Goal: Task Accomplishment & Management: Use online tool/utility

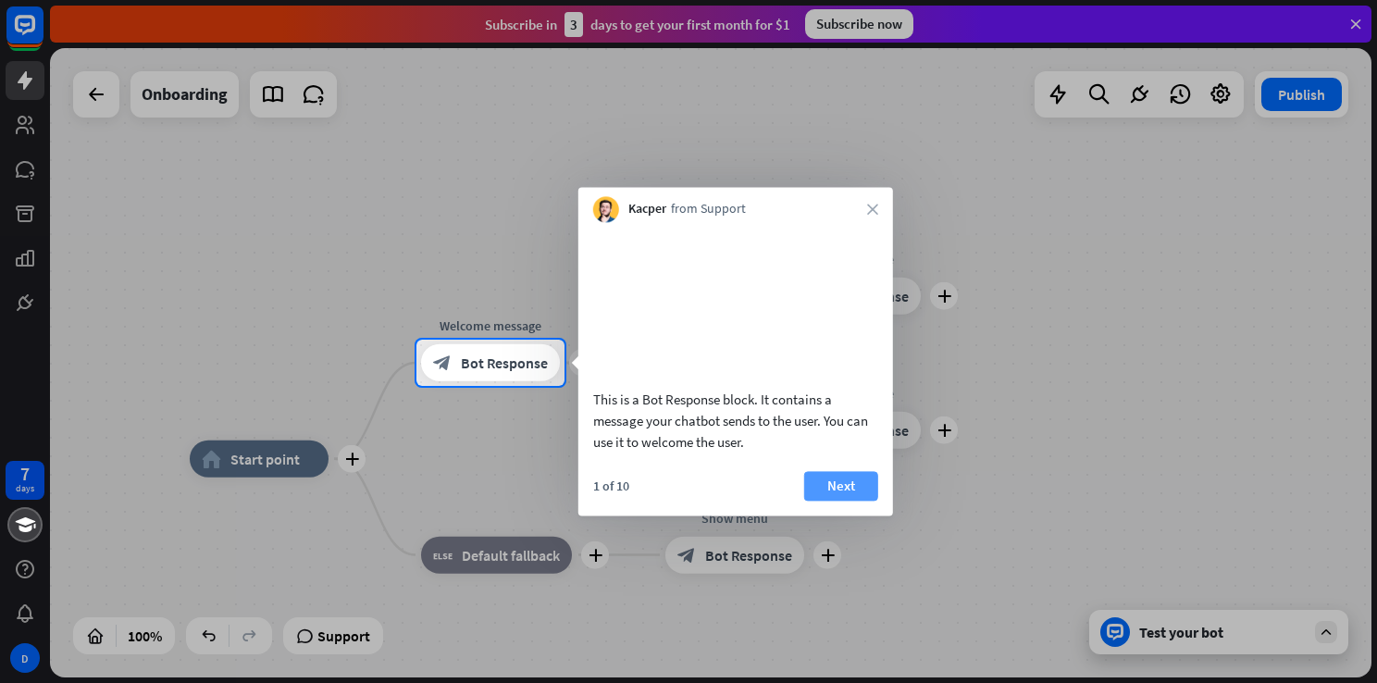
click at [840, 501] on button "Next" at bounding box center [841, 486] width 74 height 30
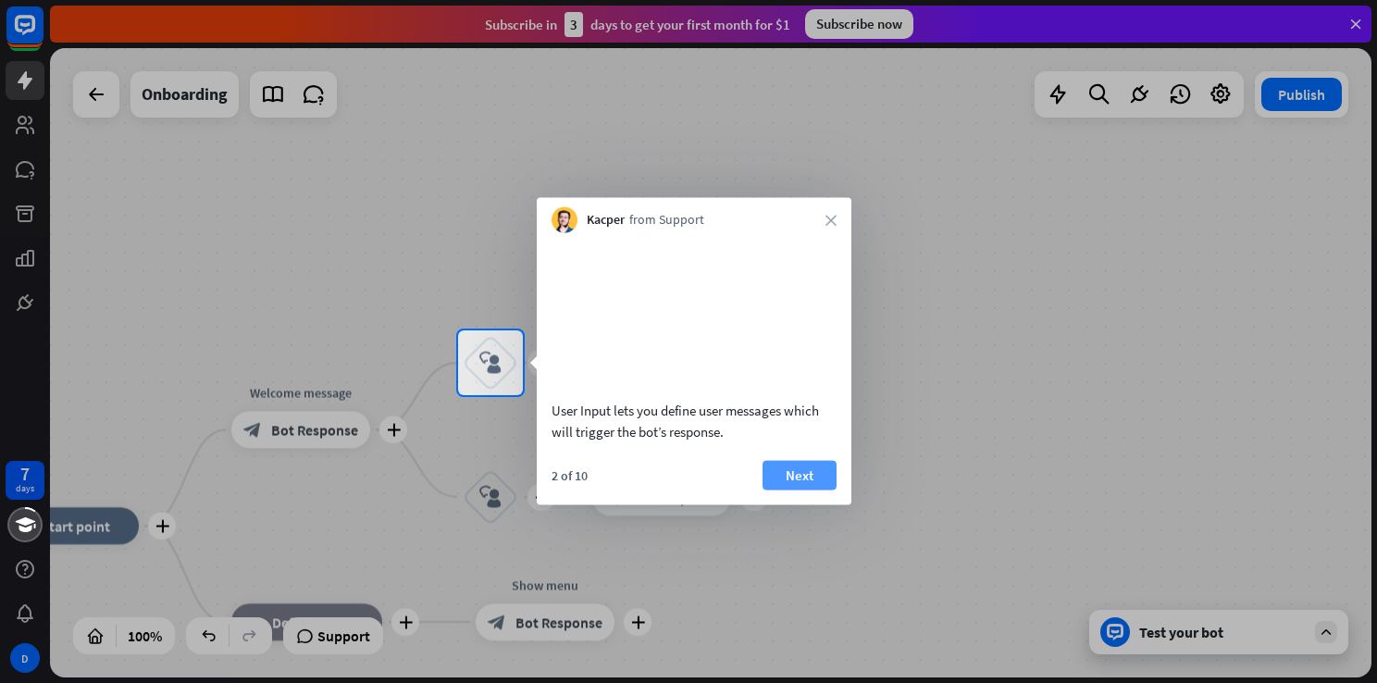
click at [807, 490] on button "Next" at bounding box center [800, 475] width 74 height 30
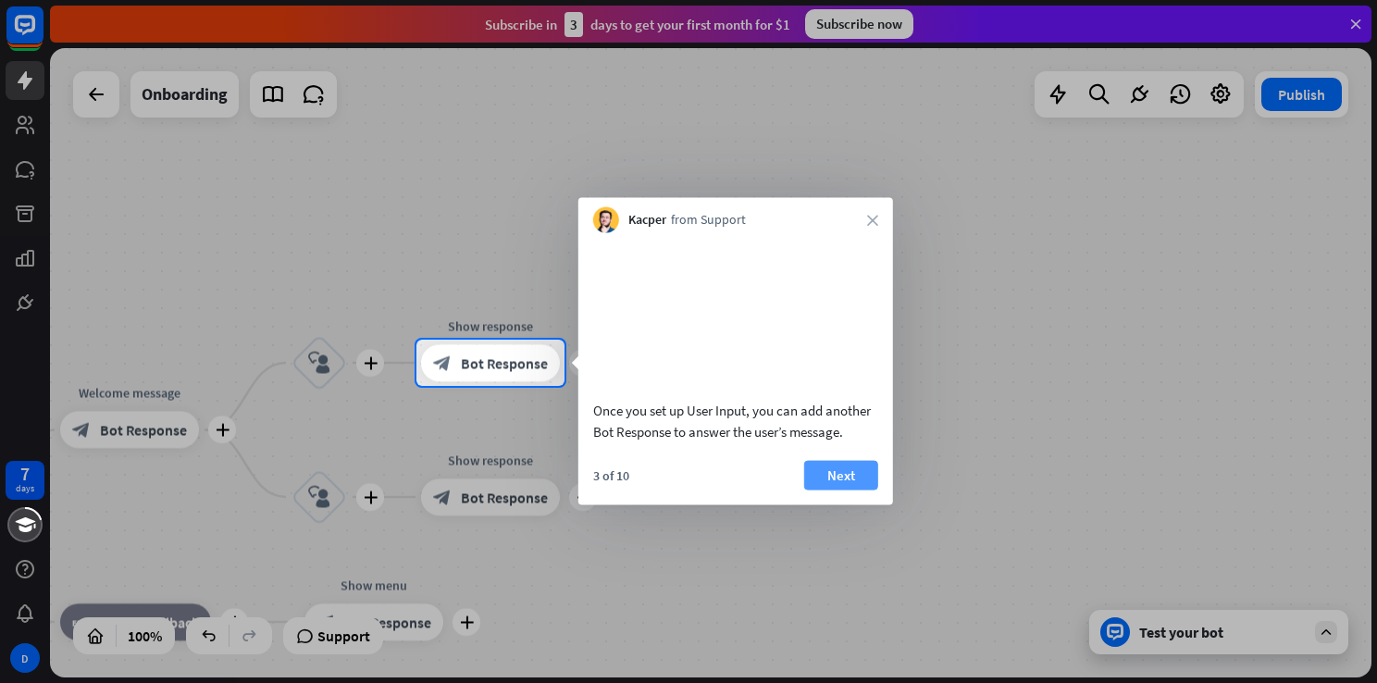
click at [835, 490] on button "Next" at bounding box center [841, 475] width 74 height 30
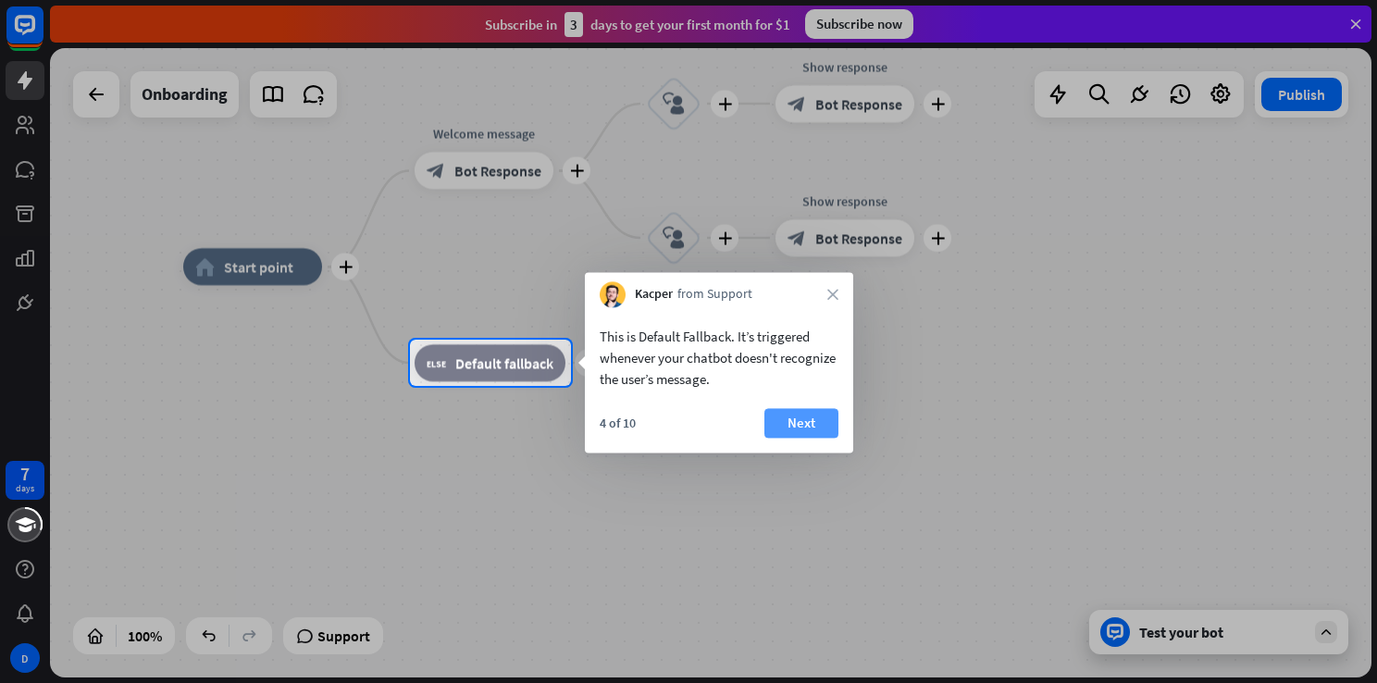
click at [807, 430] on button "Next" at bounding box center [801, 423] width 74 height 30
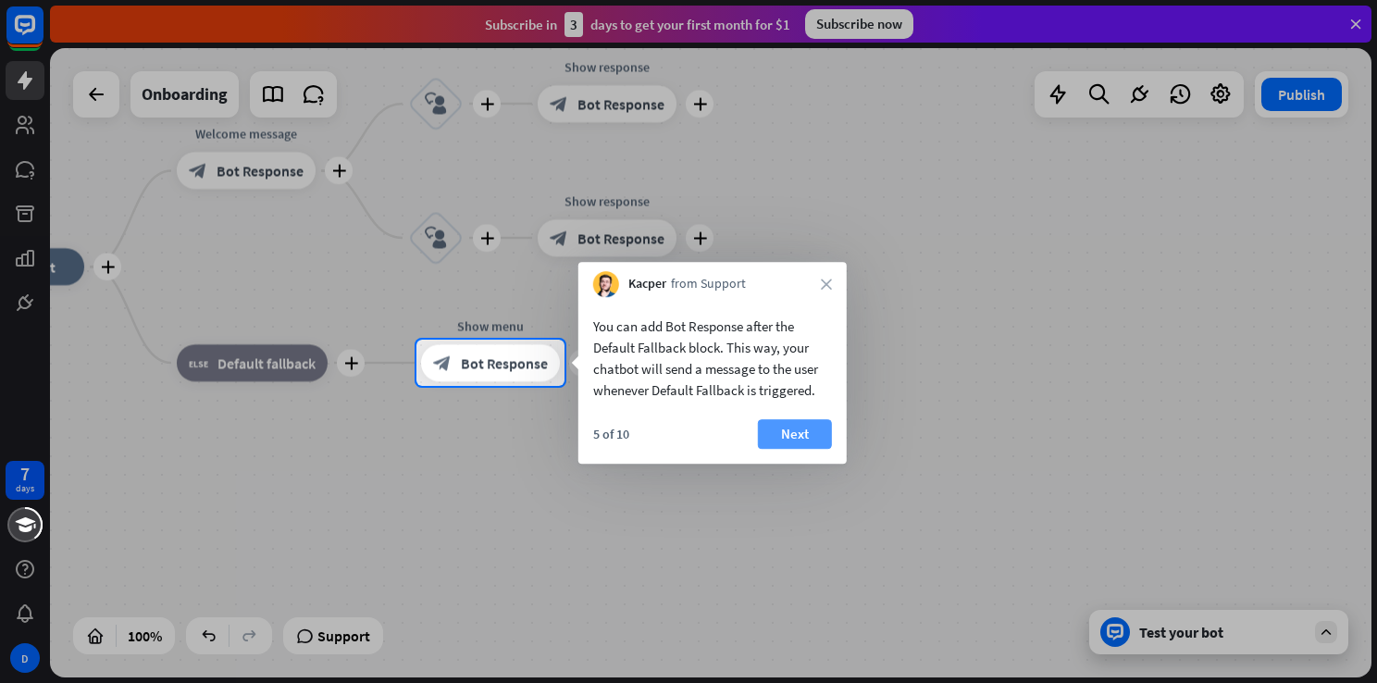
click at [800, 430] on button "Next" at bounding box center [795, 434] width 74 height 30
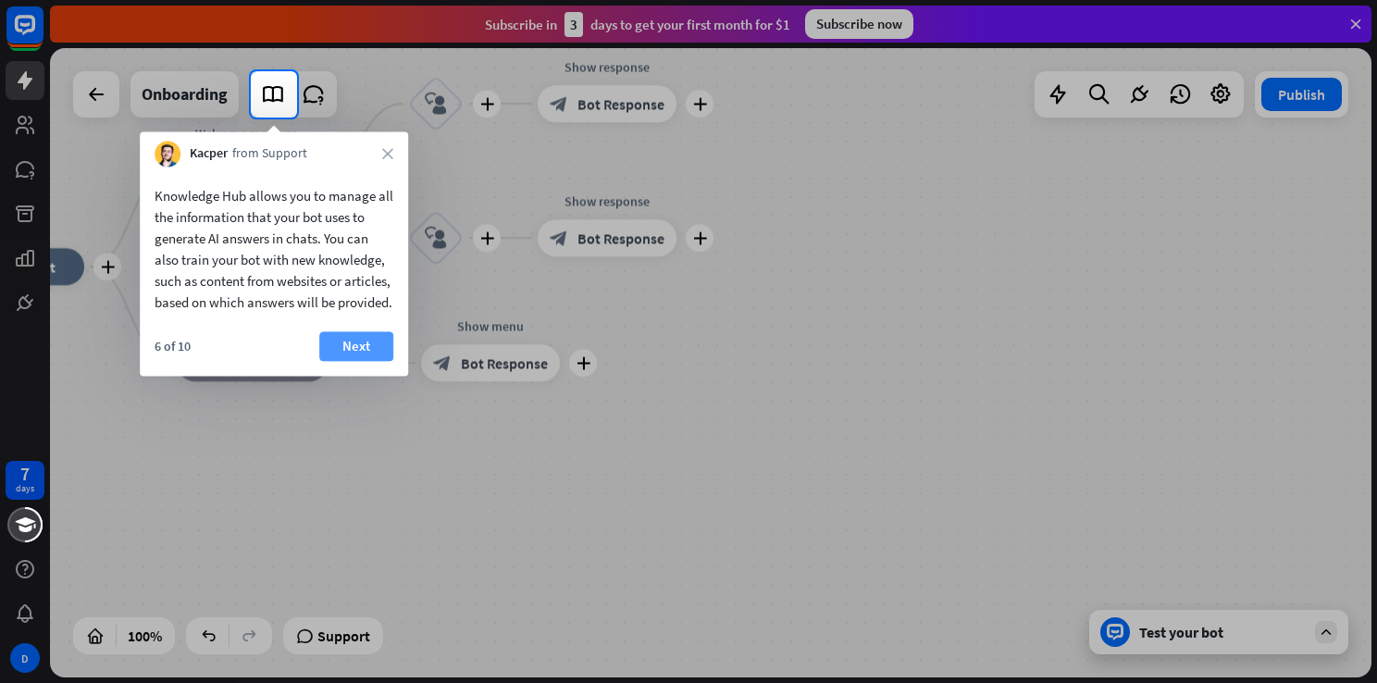
click at [355, 361] on button "Next" at bounding box center [356, 346] width 74 height 30
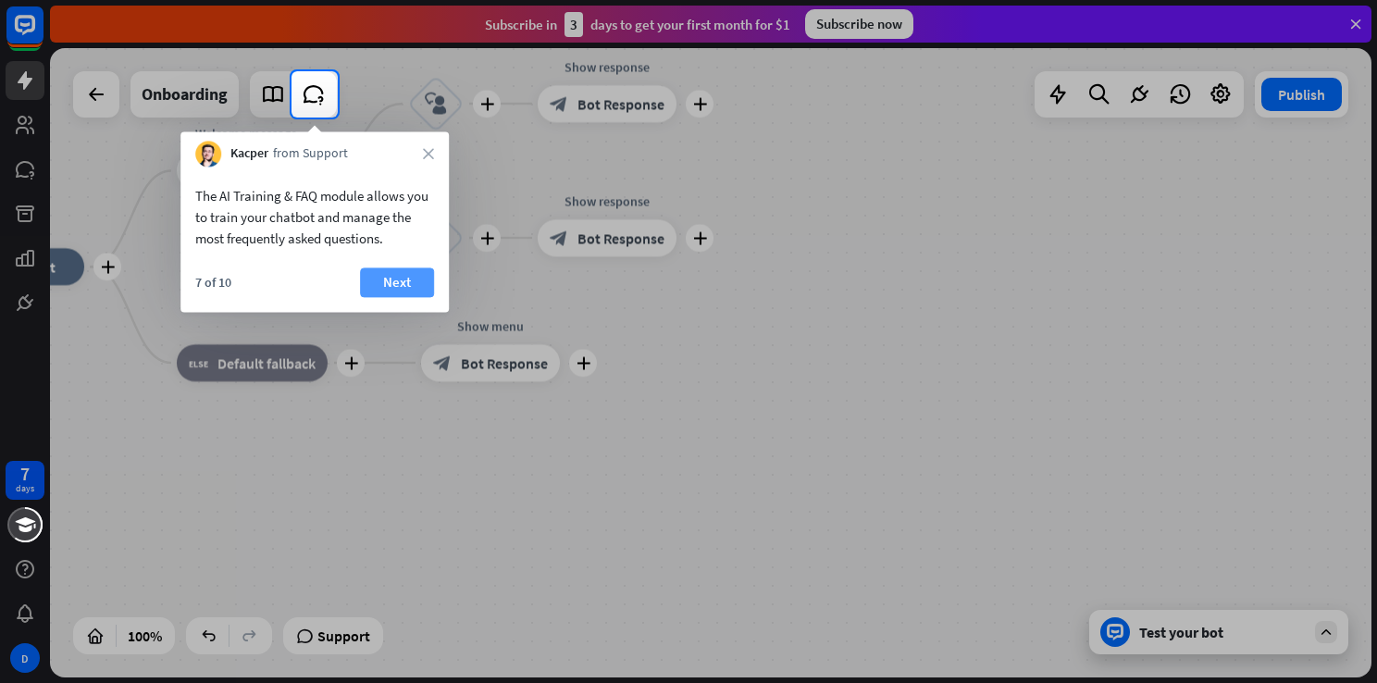
click at [408, 281] on button "Next" at bounding box center [397, 282] width 74 height 30
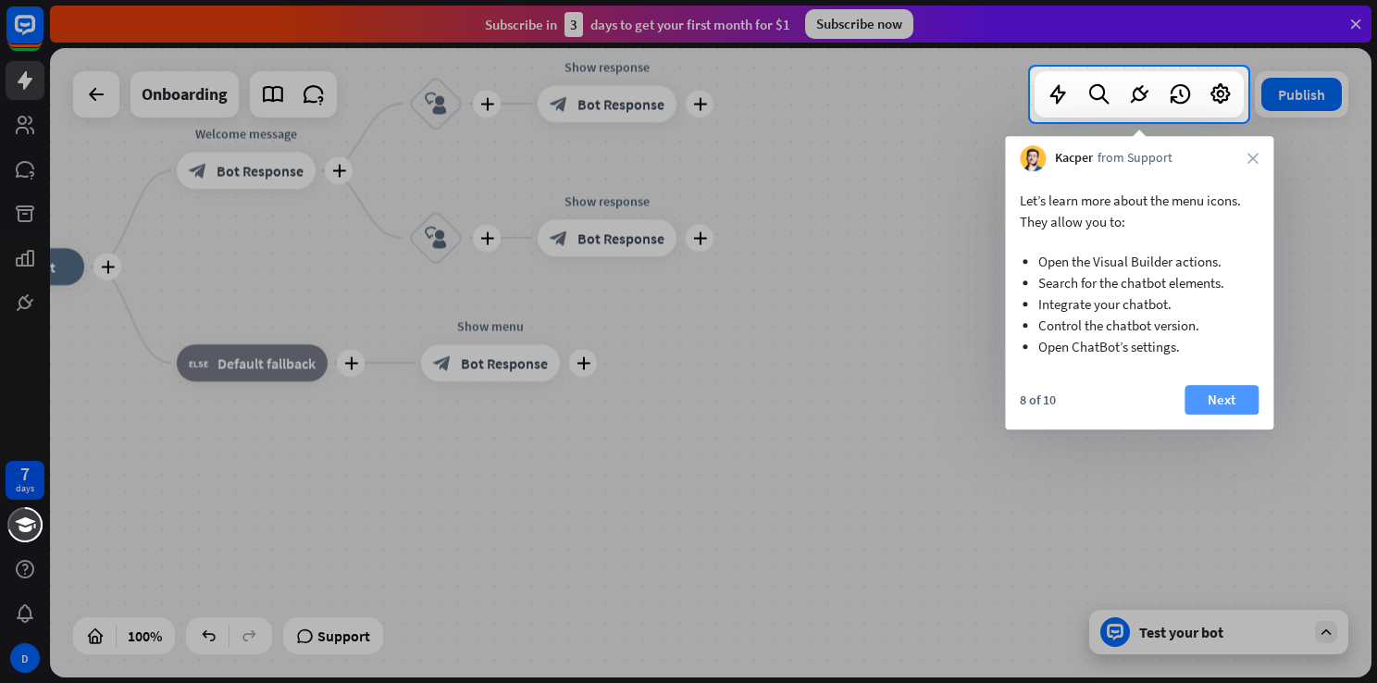
click at [1225, 400] on button "Next" at bounding box center [1222, 400] width 74 height 30
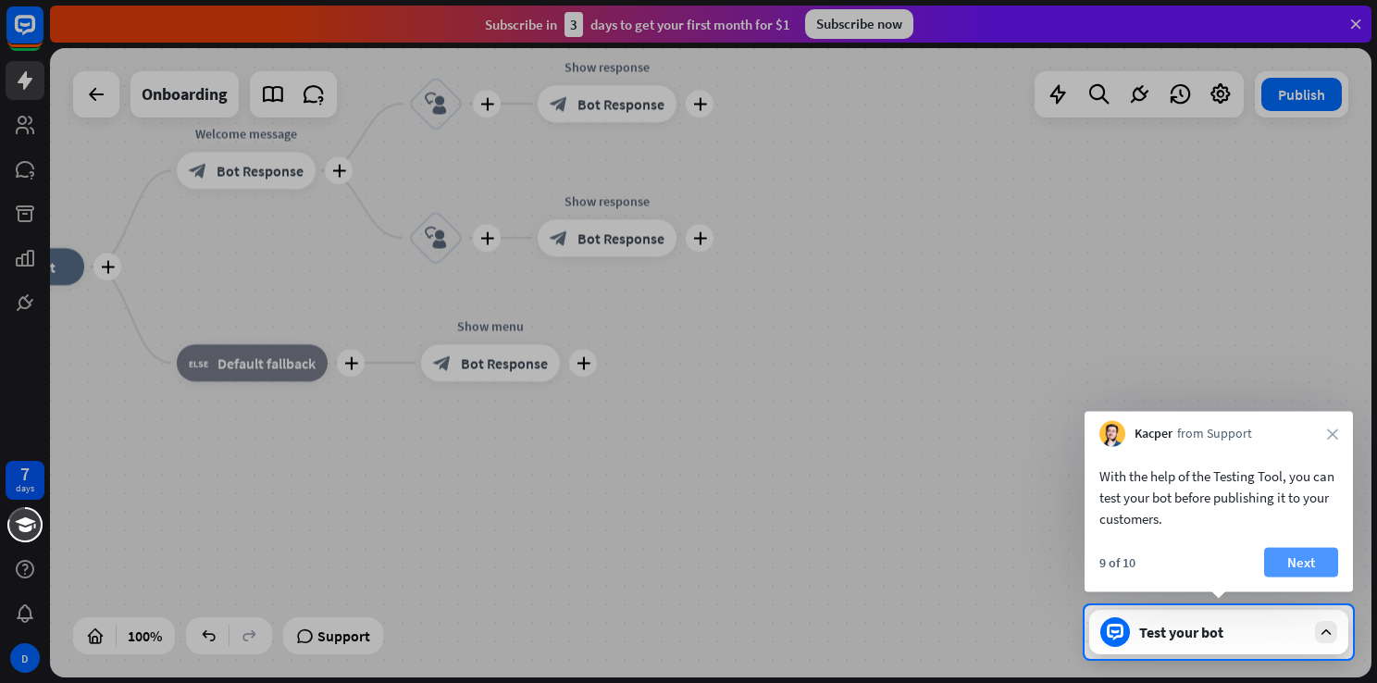
click at [1298, 559] on button "Next" at bounding box center [1301, 563] width 74 height 30
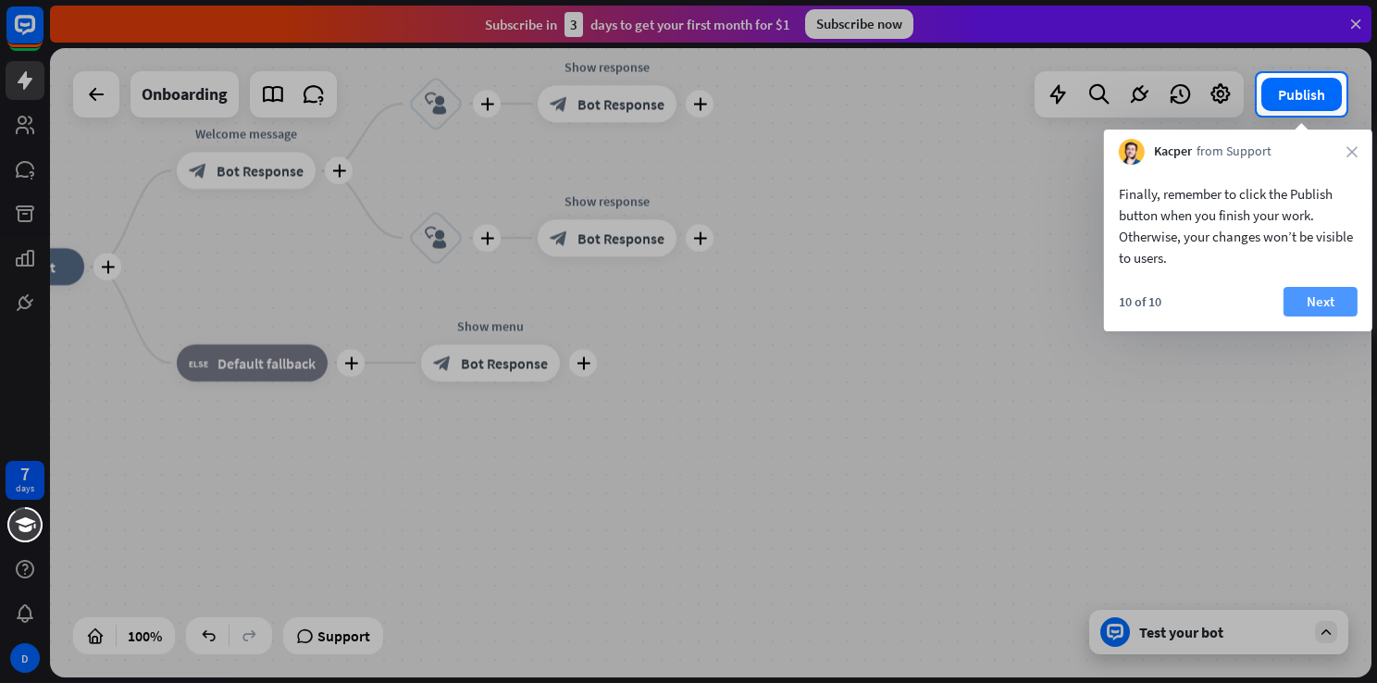
click at [1311, 302] on button "Next" at bounding box center [1321, 302] width 74 height 30
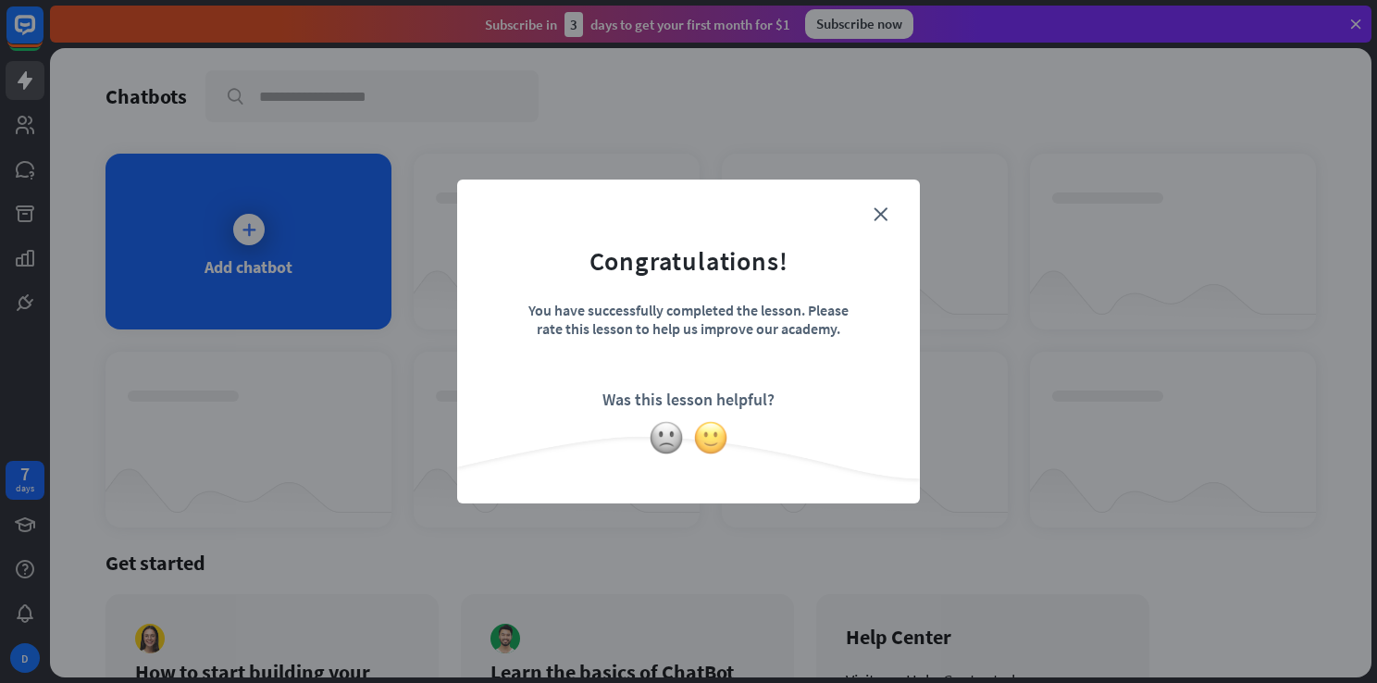
click at [711, 446] on img at bounding box center [710, 437] width 35 height 35
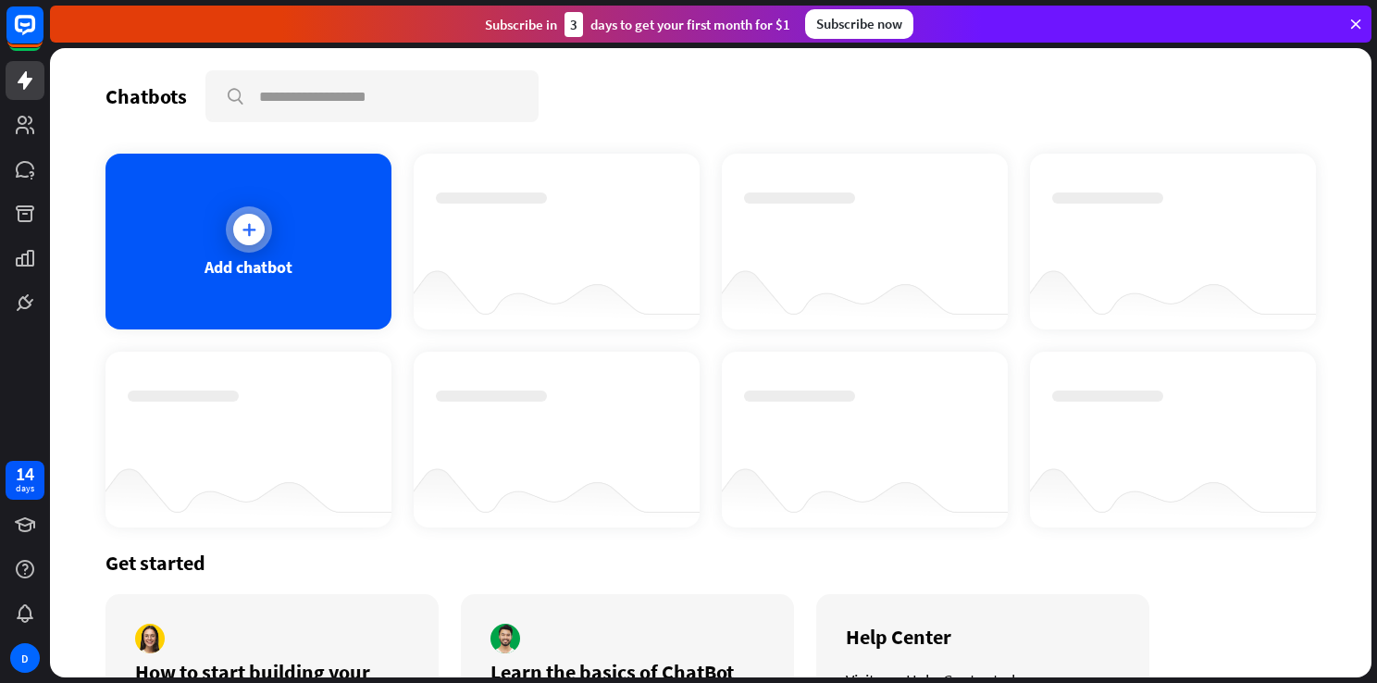
click at [261, 251] on div "Add chatbot" at bounding box center [249, 242] width 286 height 176
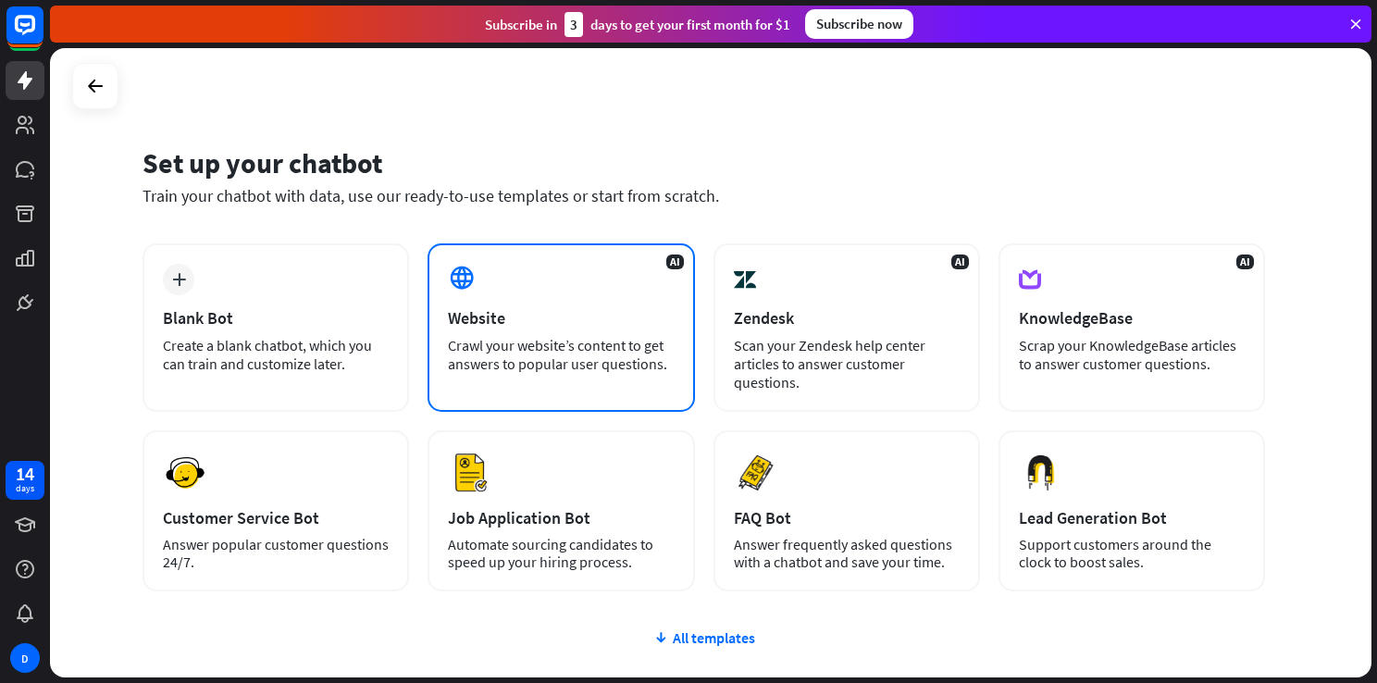
click at [590, 356] on div "Crawl your website’s content to get answers to popular user questions." at bounding box center [561, 354] width 226 height 37
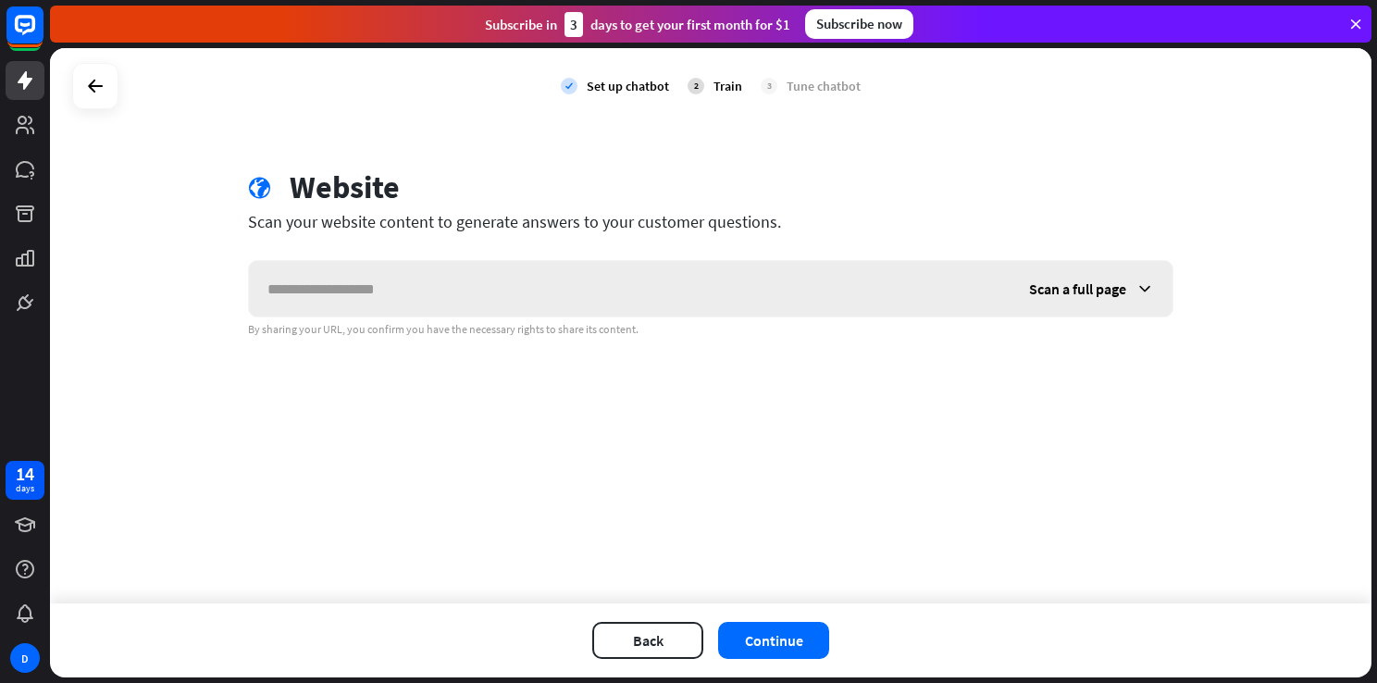
click at [1143, 282] on icon at bounding box center [1145, 289] width 19 height 19
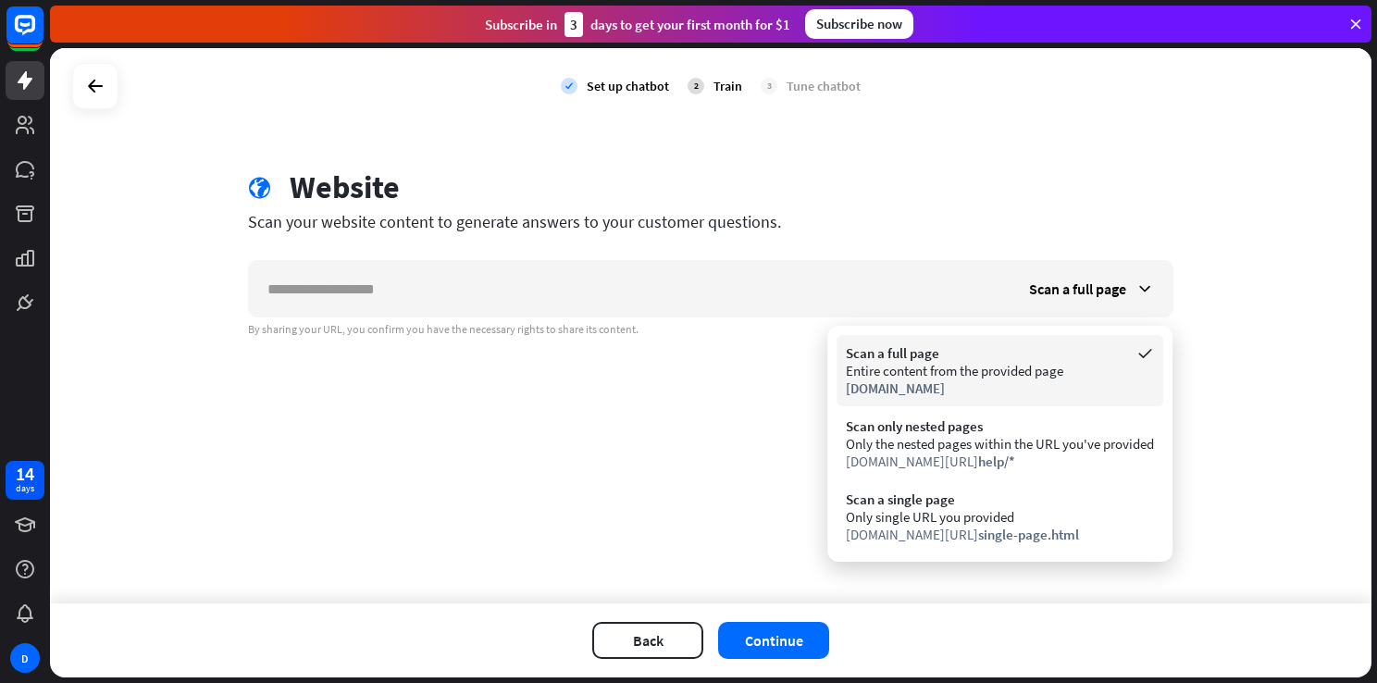
click at [1014, 366] on div "Entire content from the provided page" at bounding box center [1000, 371] width 308 height 18
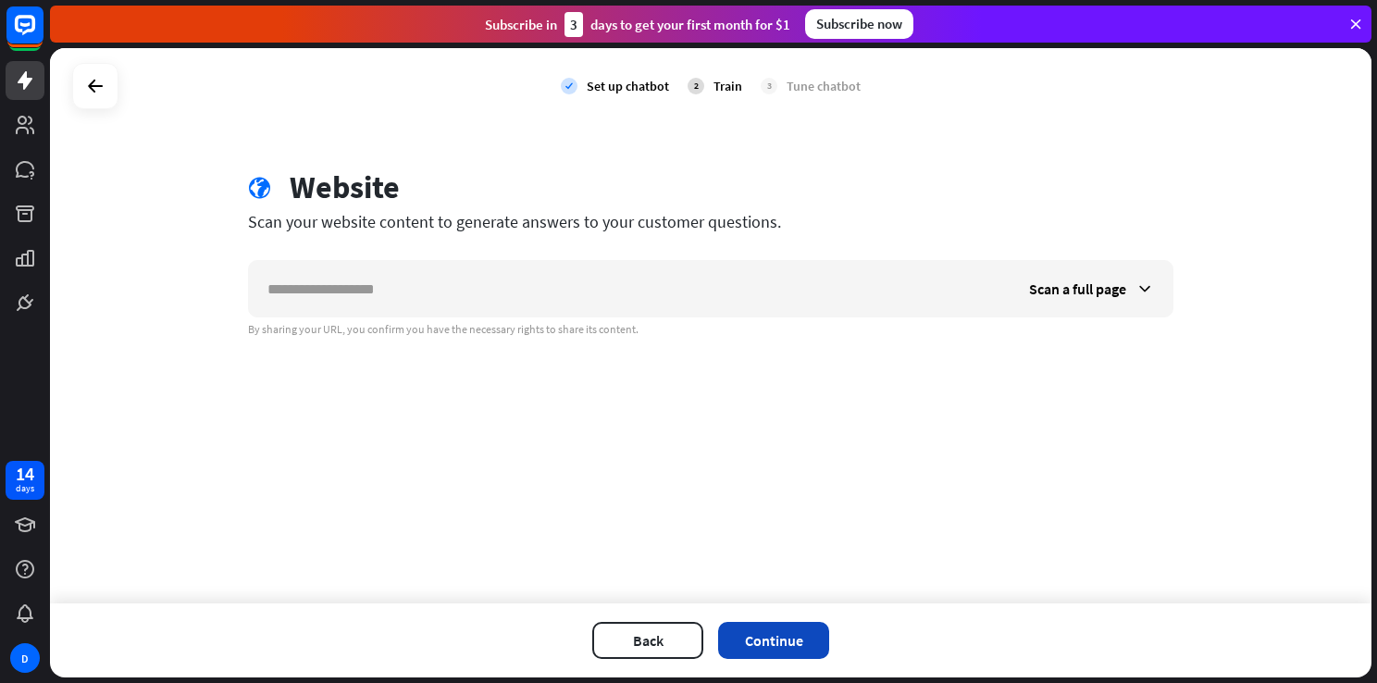
click at [782, 633] on button "Continue" at bounding box center [773, 640] width 111 height 37
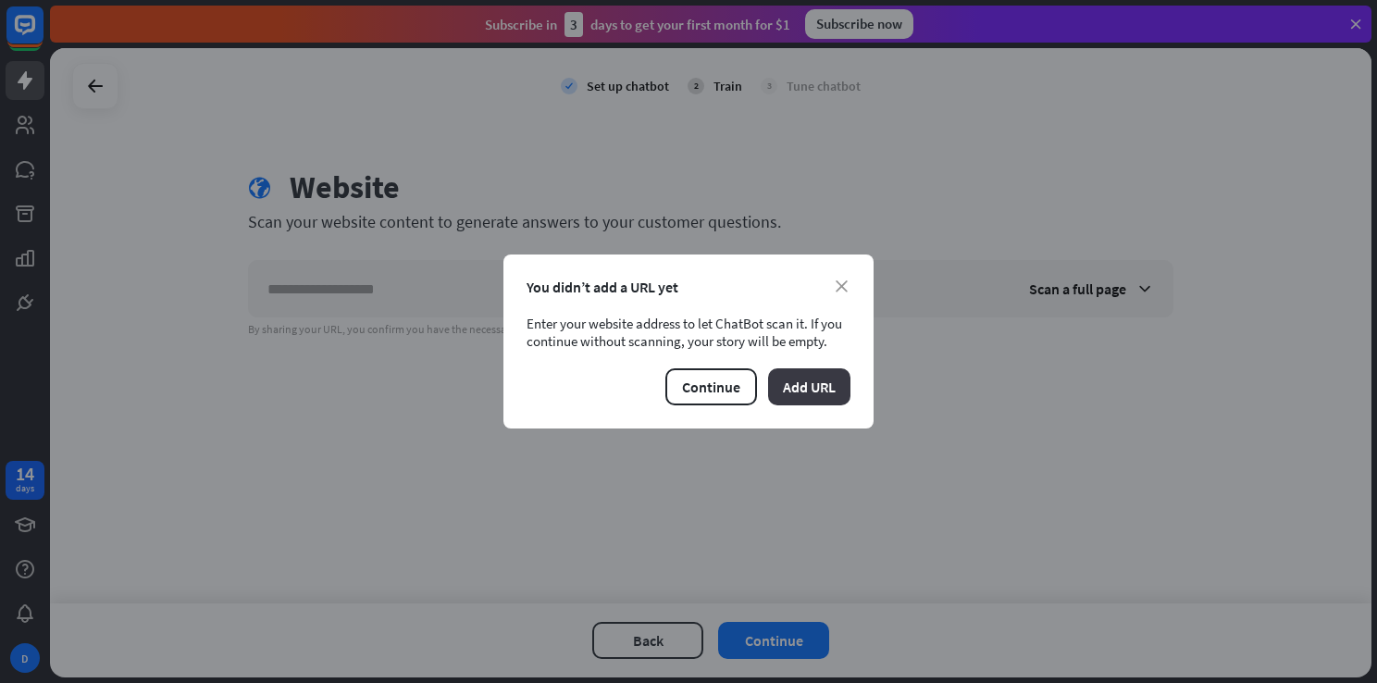
click at [812, 384] on button "Add URL" at bounding box center [809, 386] width 82 height 37
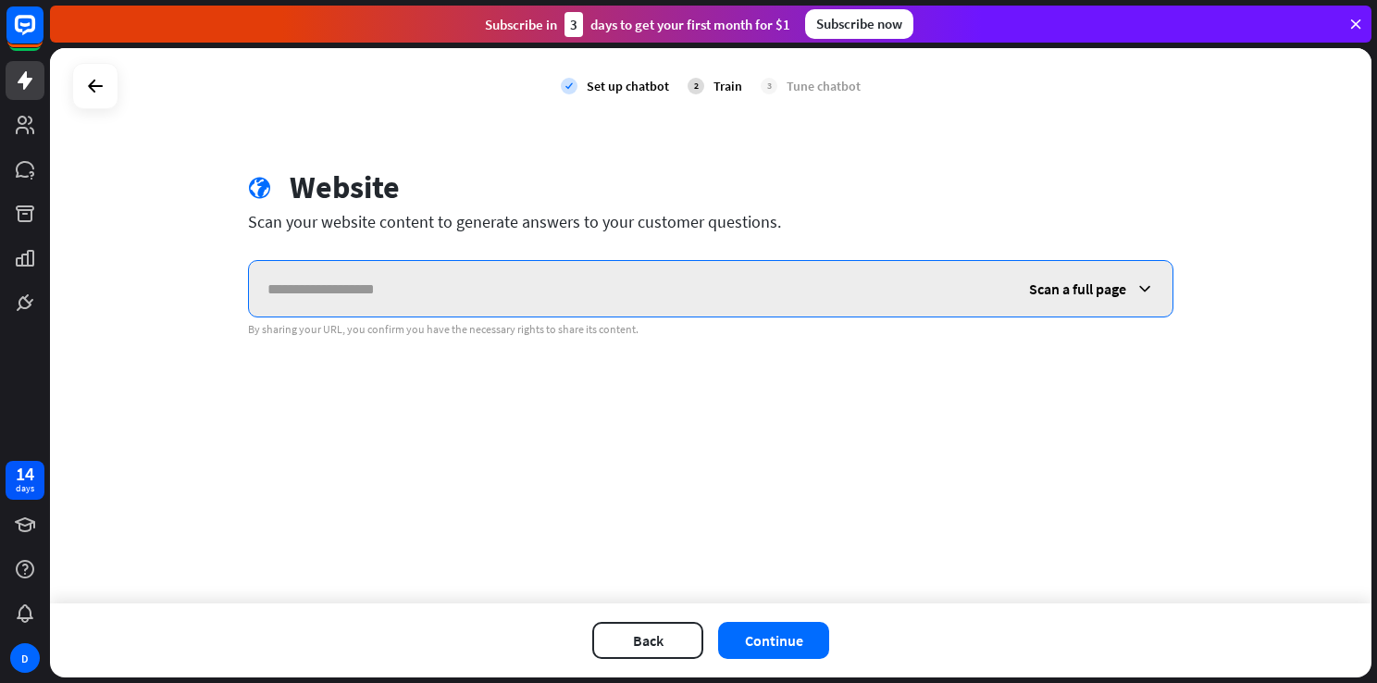
click at [491, 288] on input "text" at bounding box center [630, 289] width 762 height 56
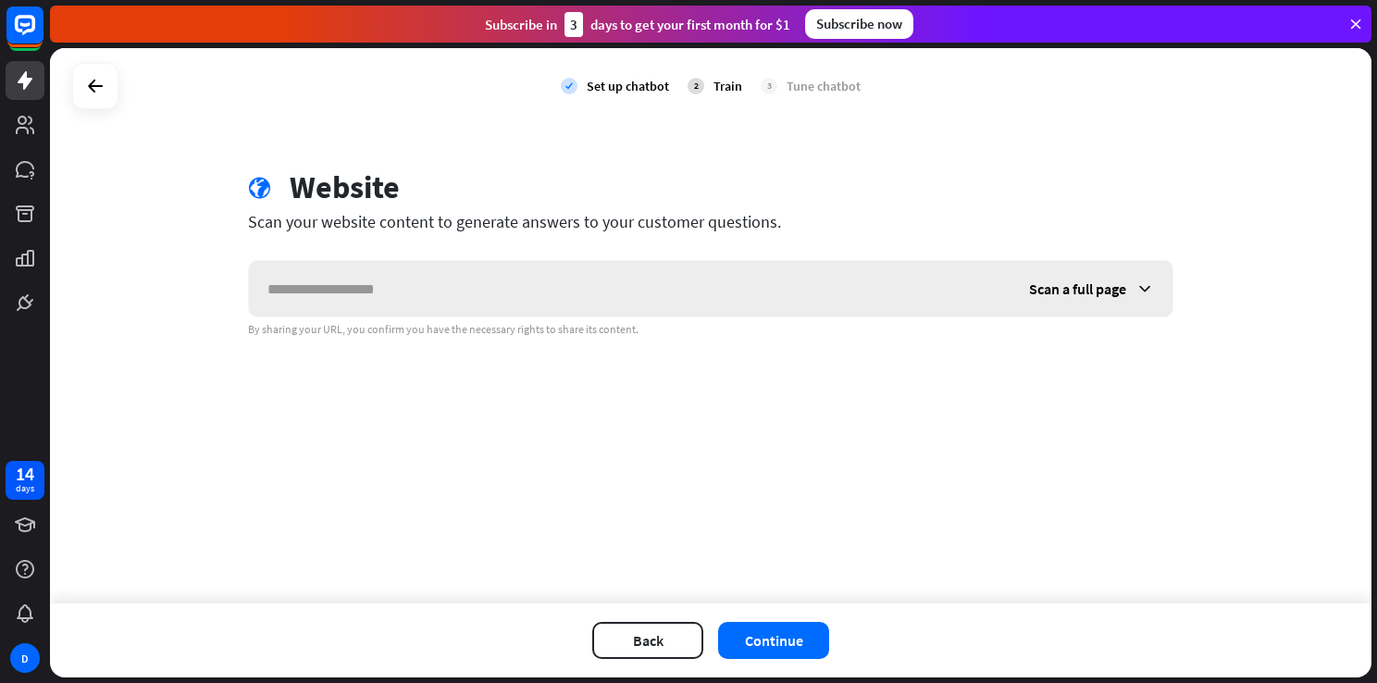
click at [1142, 288] on icon at bounding box center [1145, 289] width 19 height 19
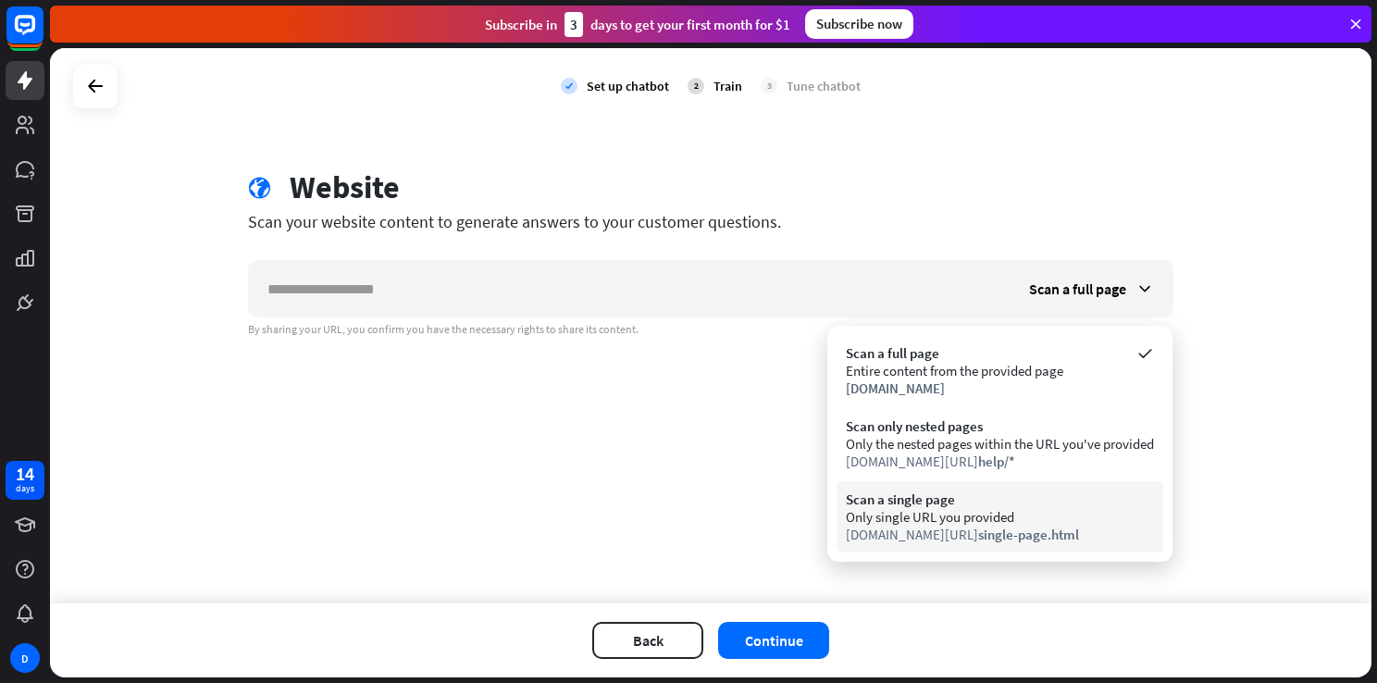
click at [1010, 532] on span "single-page.html" at bounding box center [1028, 535] width 101 height 18
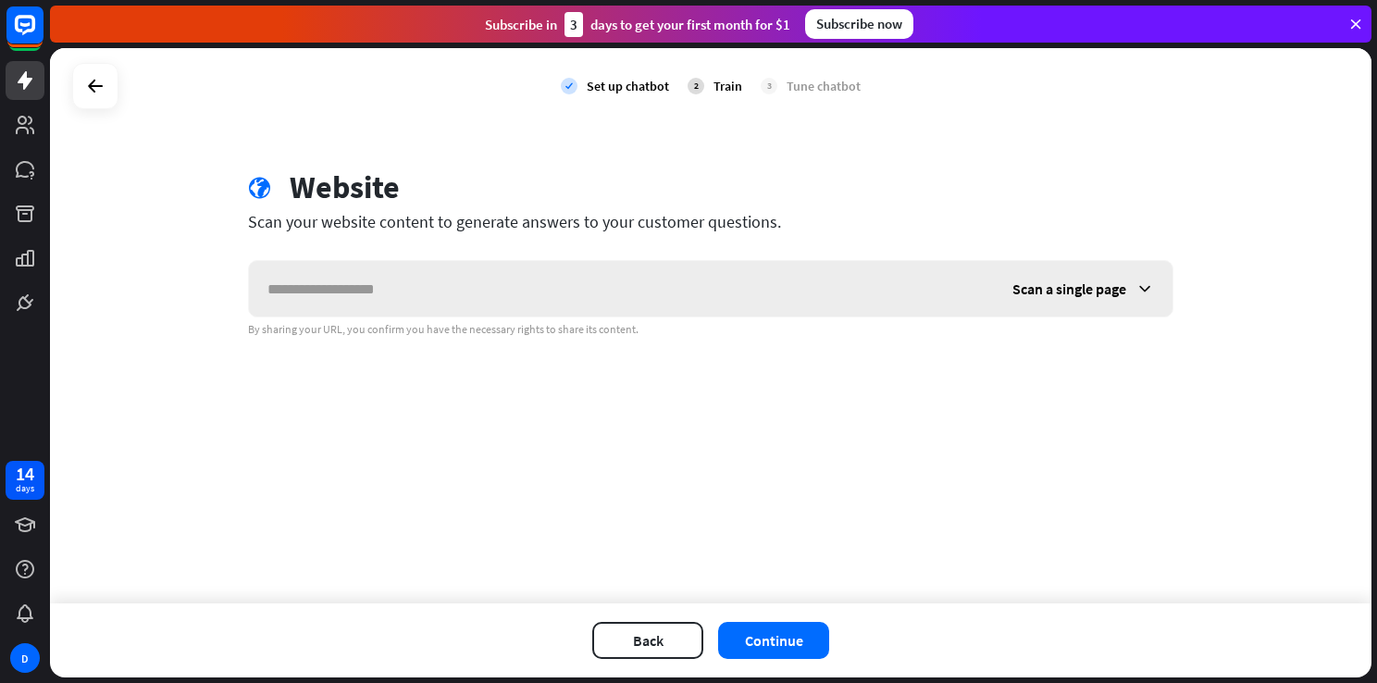
click at [1148, 285] on icon at bounding box center [1145, 289] width 19 height 19
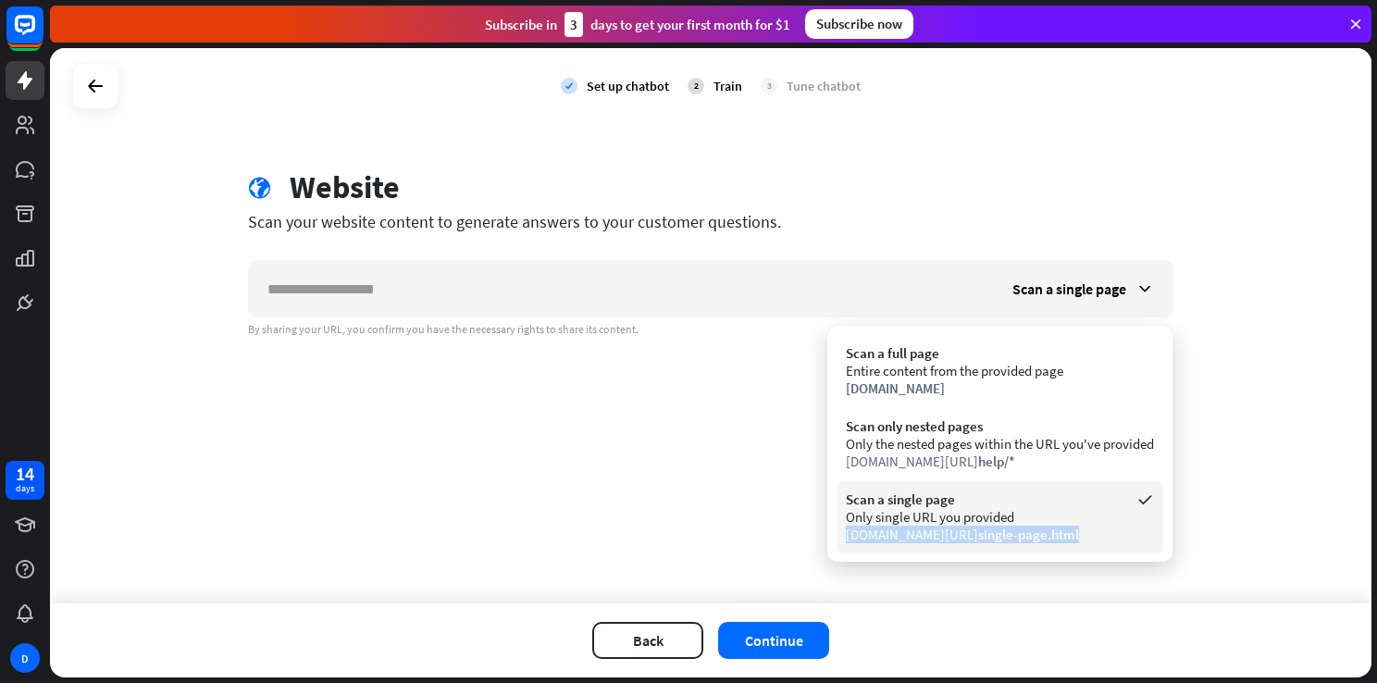
drag, startPoint x: 839, startPoint y: 534, endPoint x: 1064, endPoint y: 540, distance: 225.0
click at [1064, 540] on div "Scan a single page Only single URL you provided [DOMAIN_NAME][URL] single-page.…" at bounding box center [1000, 516] width 327 height 71
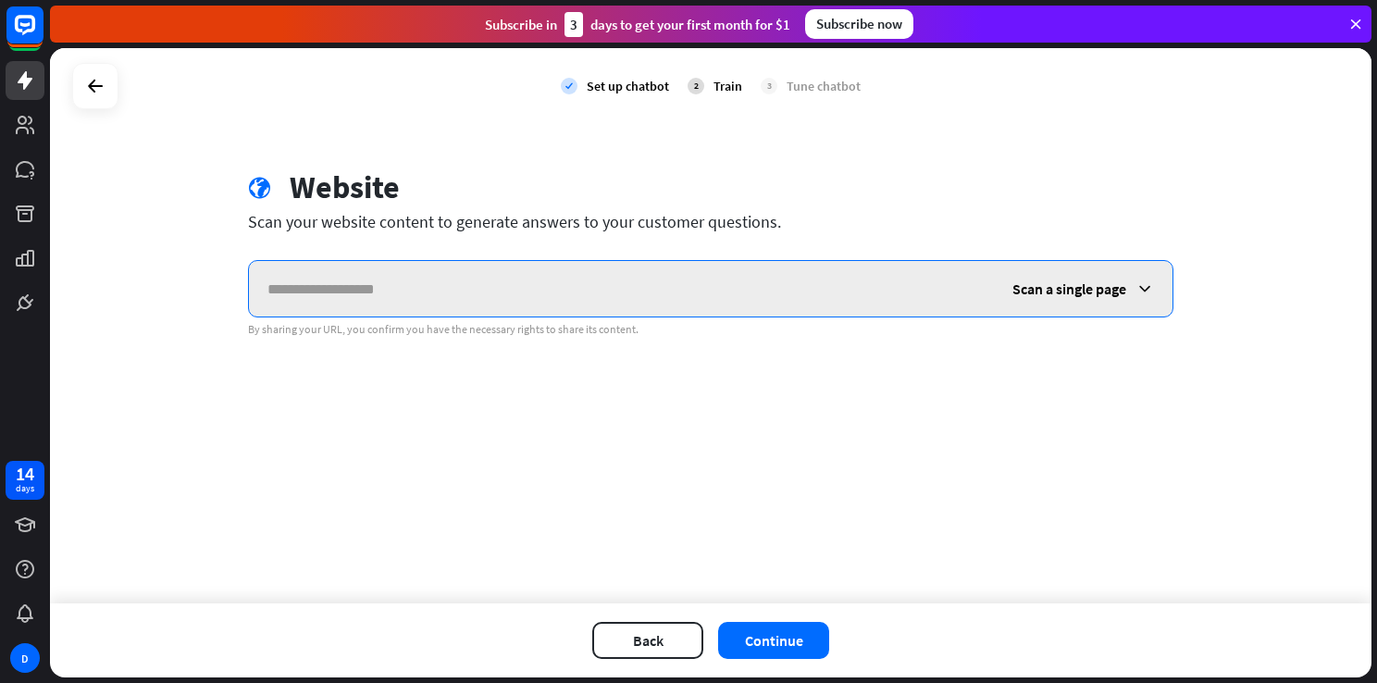
click at [432, 287] on input "text" at bounding box center [621, 289] width 745 height 56
paste input "******"
type input "*"
paste input "******"
click at [358, 297] on input "******" at bounding box center [621, 289] width 745 height 56
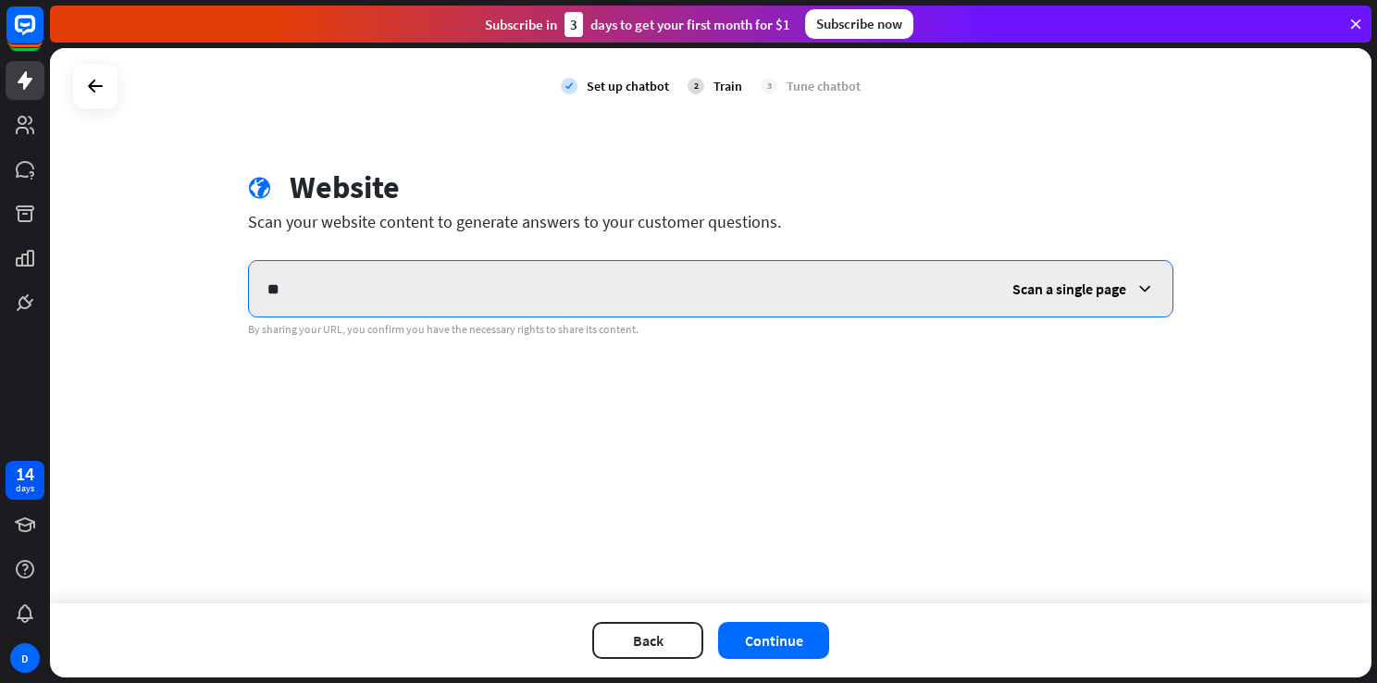
type input "*"
type input "**********"
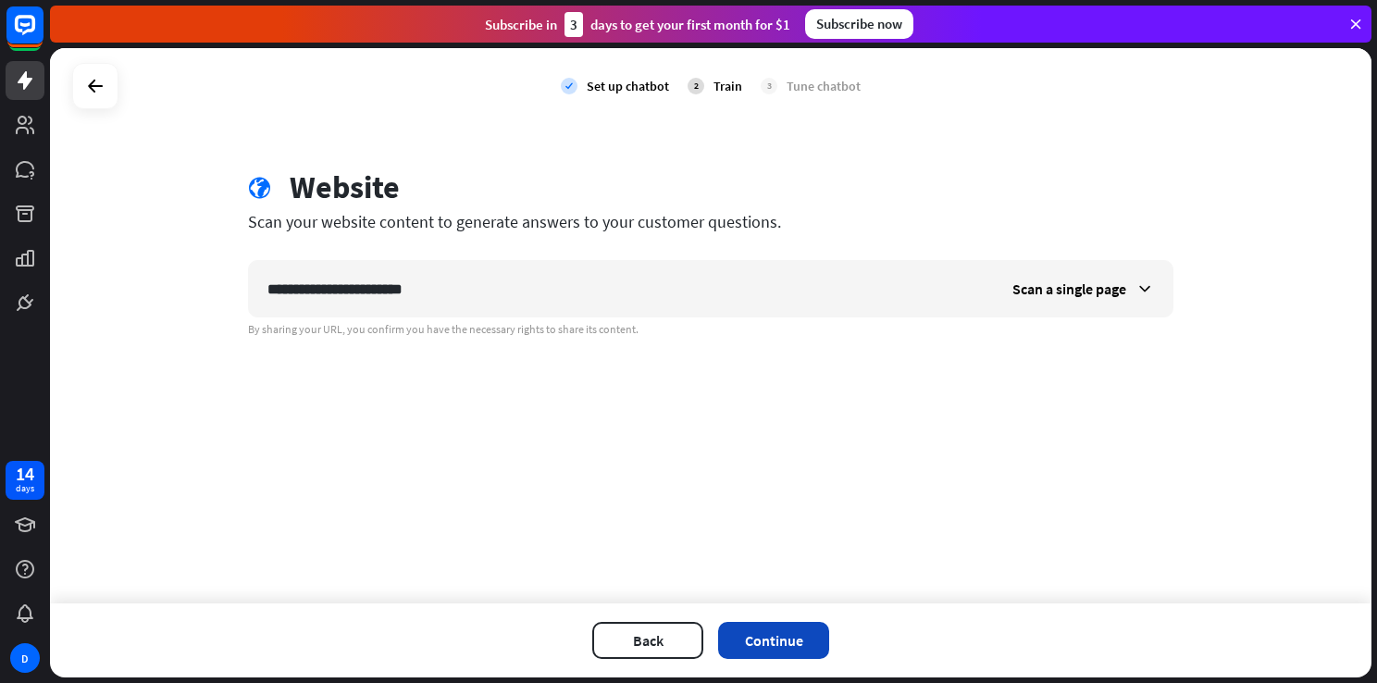
click at [756, 639] on button "Continue" at bounding box center [773, 640] width 111 height 37
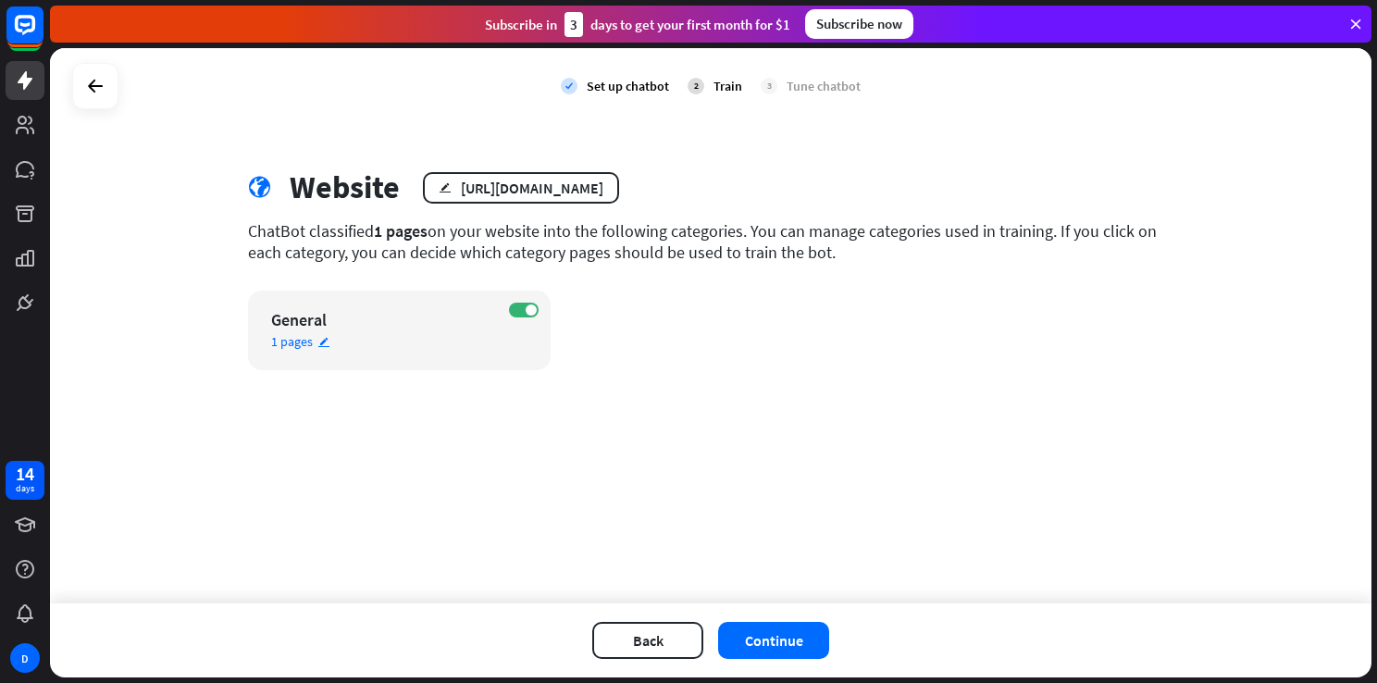
click at [360, 322] on div "General" at bounding box center [383, 319] width 224 height 21
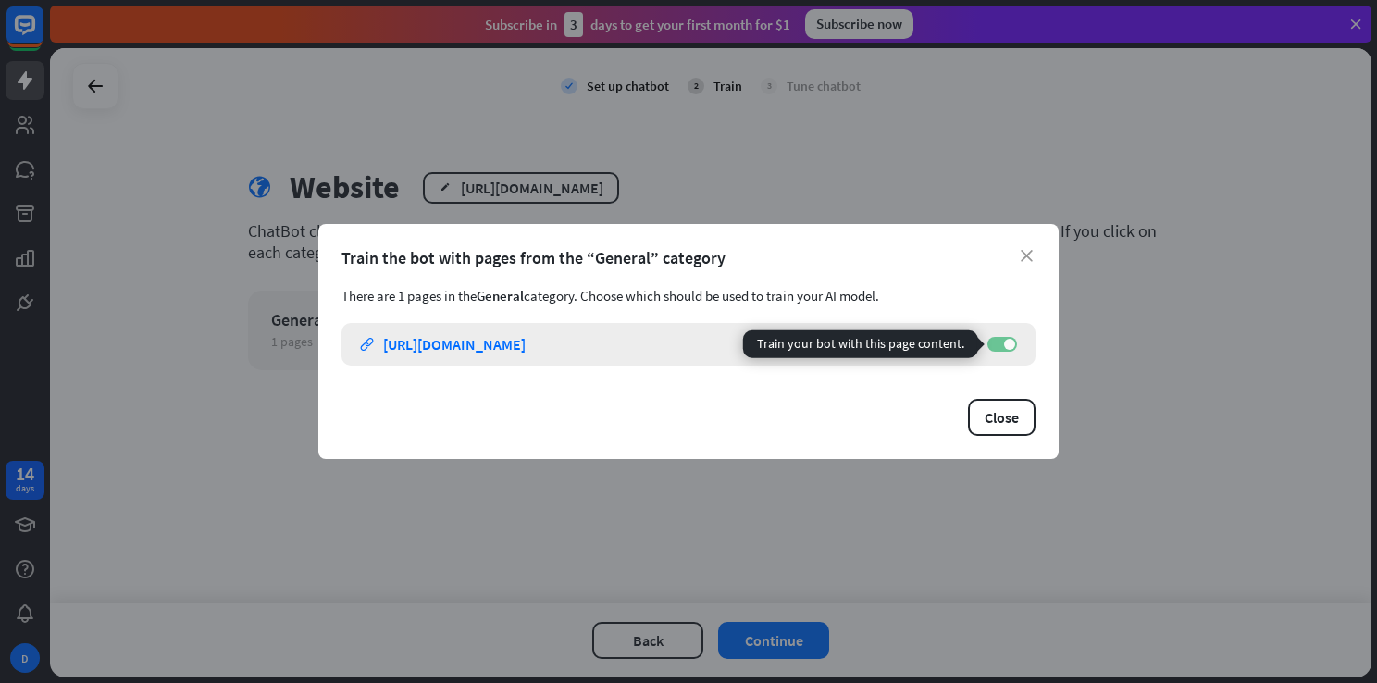
click at [1007, 342] on span at bounding box center [1009, 344] width 11 height 11
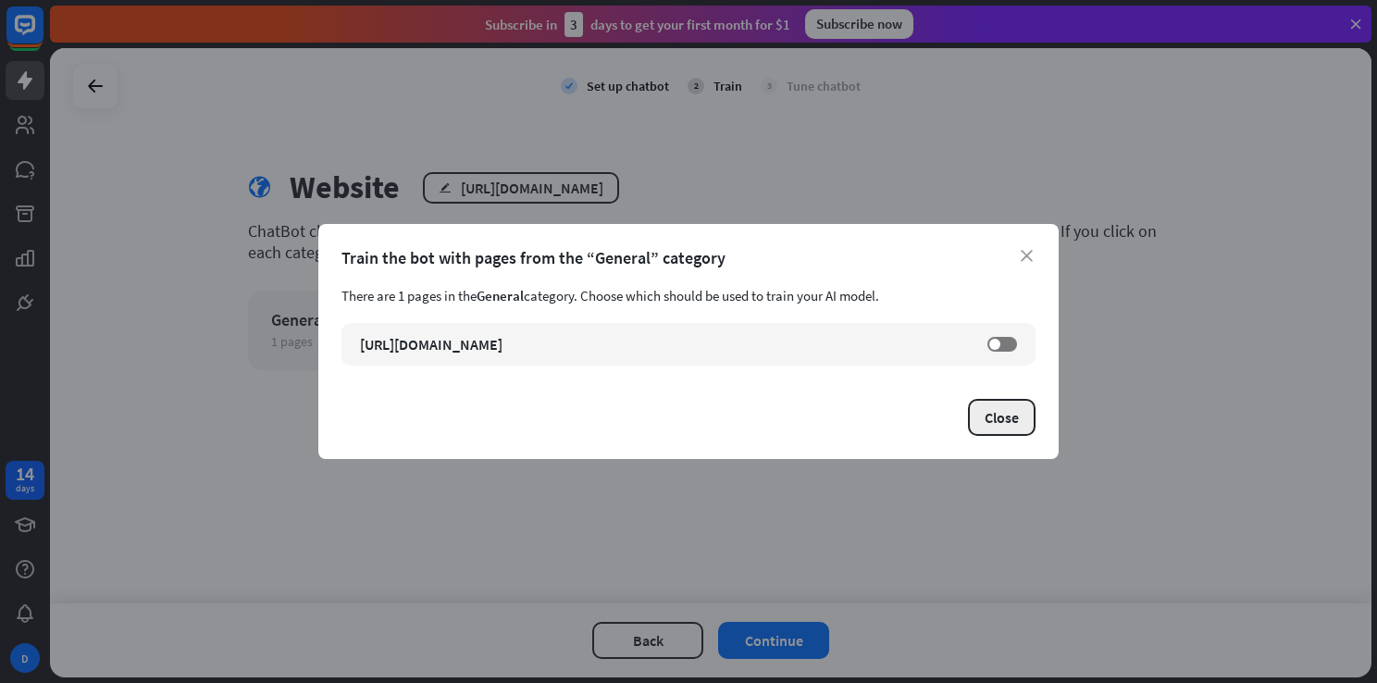
click at [996, 416] on button "Close" at bounding box center [1002, 417] width 68 height 37
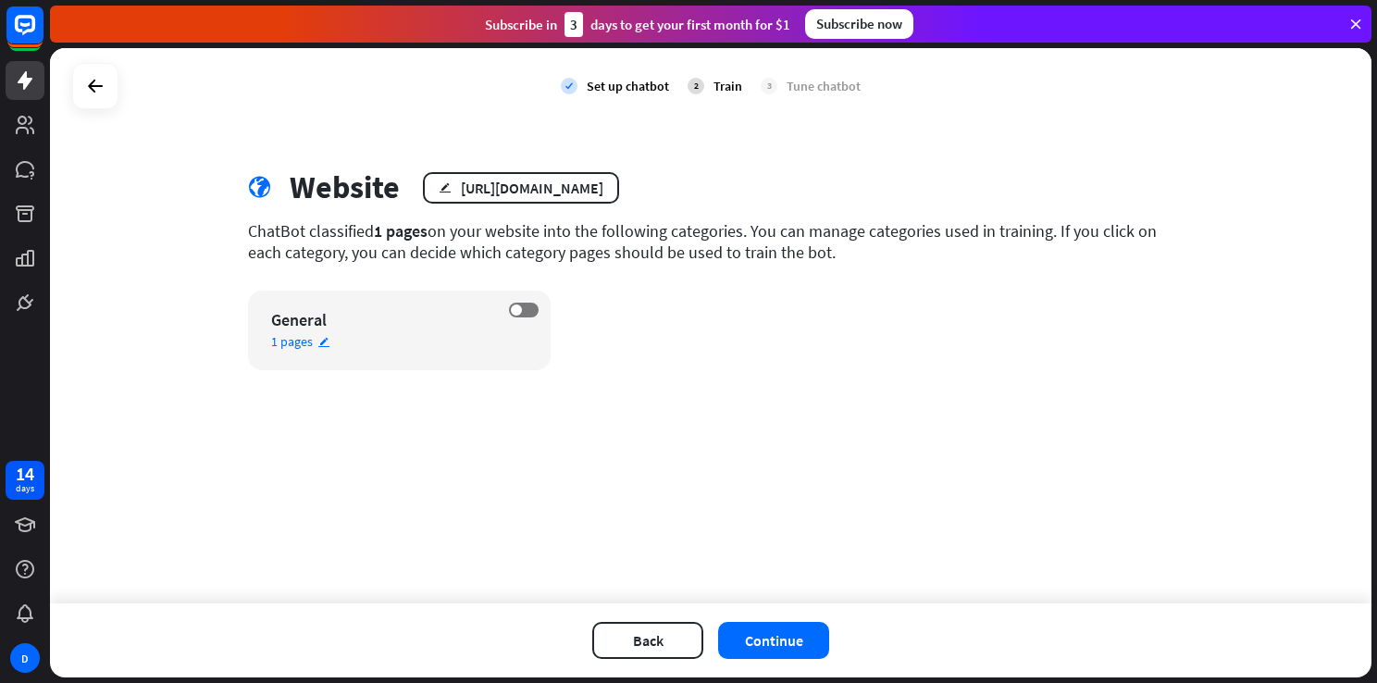
click at [300, 342] on span "1 pages" at bounding box center [292, 341] width 42 height 17
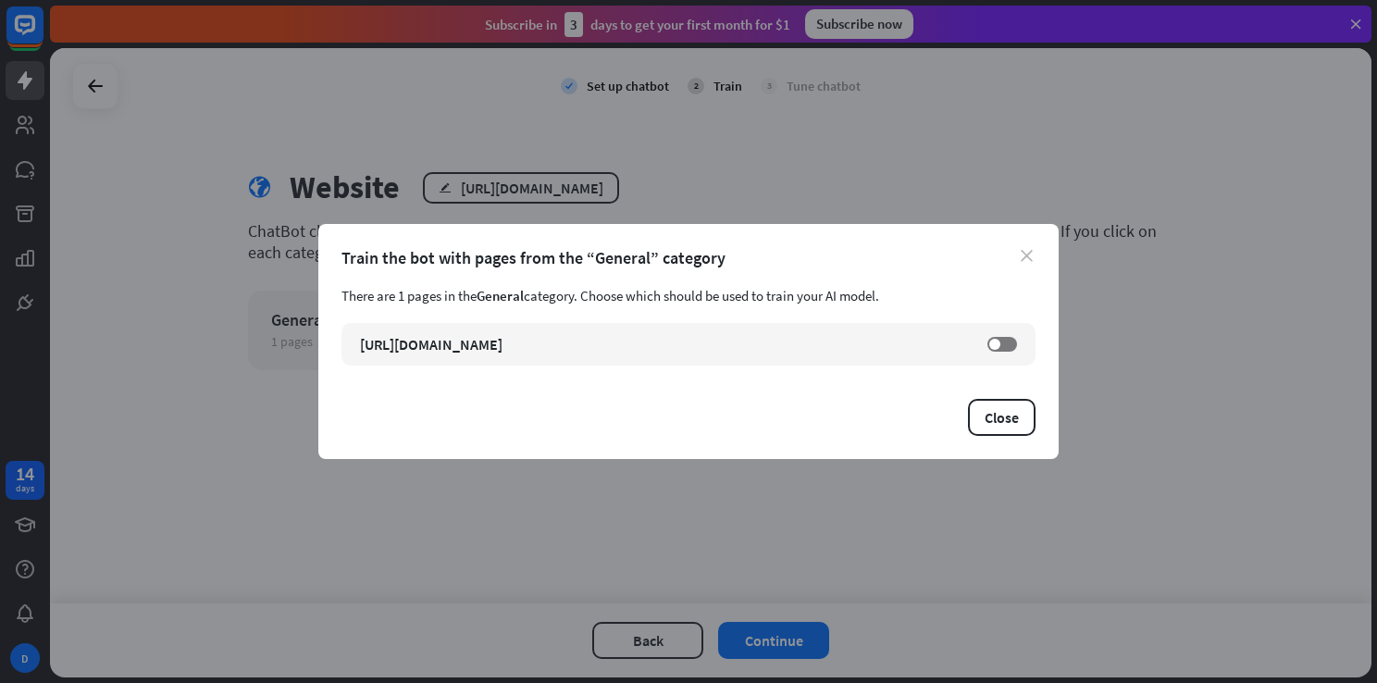
click at [1026, 254] on icon "close" at bounding box center [1027, 256] width 12 height 12
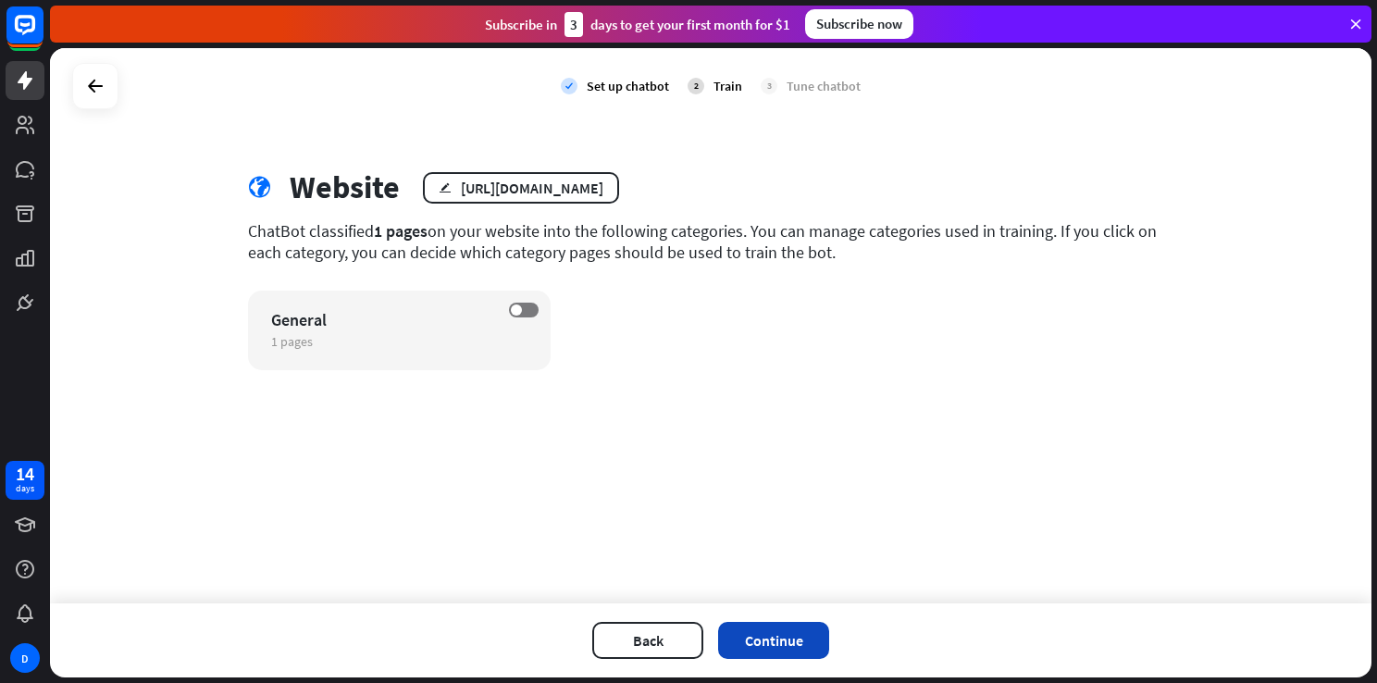
click at [793, 642] on button "Continue" at bounding box center [773, 640] width 111 height 37
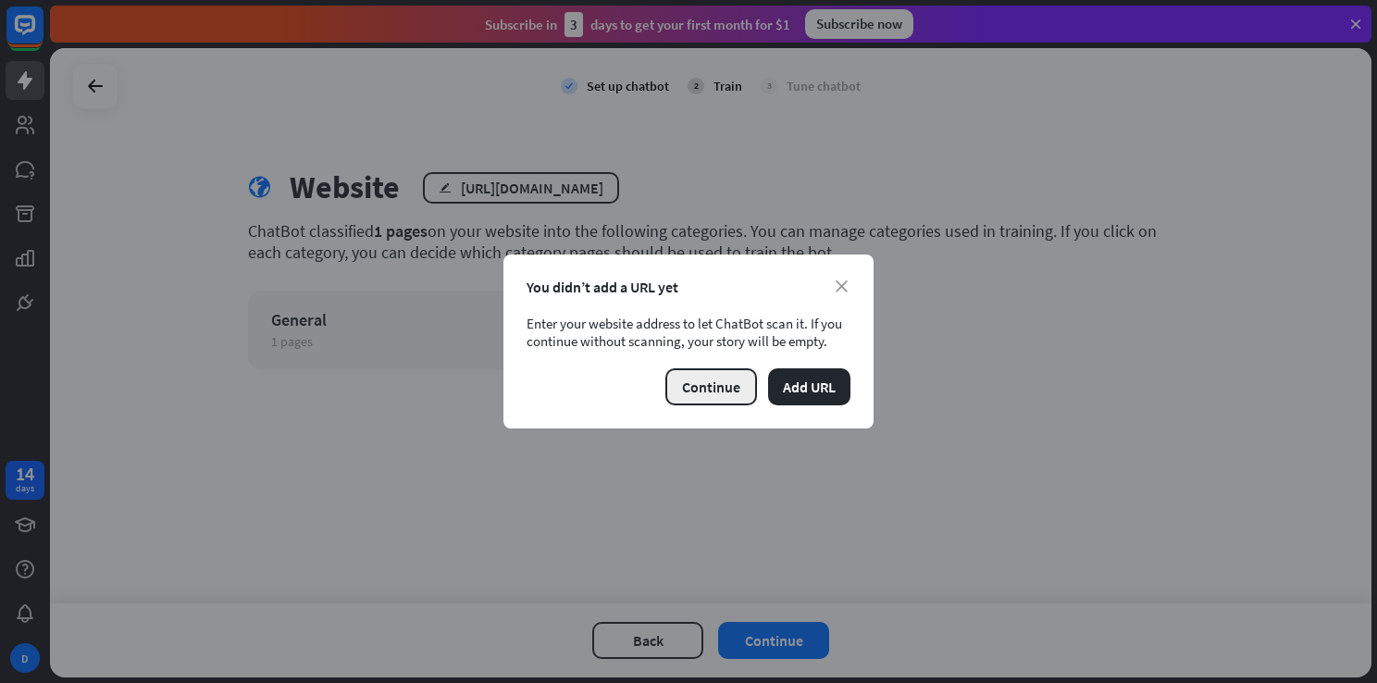
click at [702, 382] on button "Continue" at bounding box center [711, 386] width 92 height 37
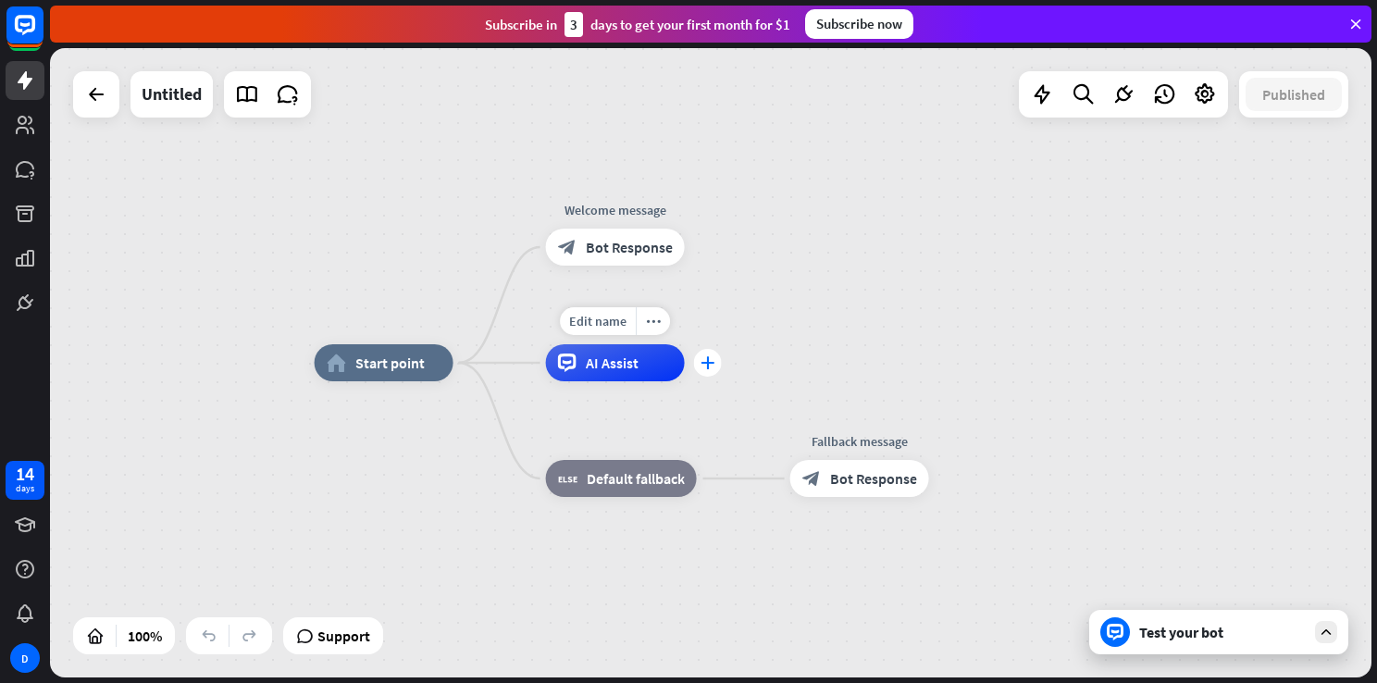
click at [709, 366] on icon "plus" at bounding box center [708, 362] width 14 height 13
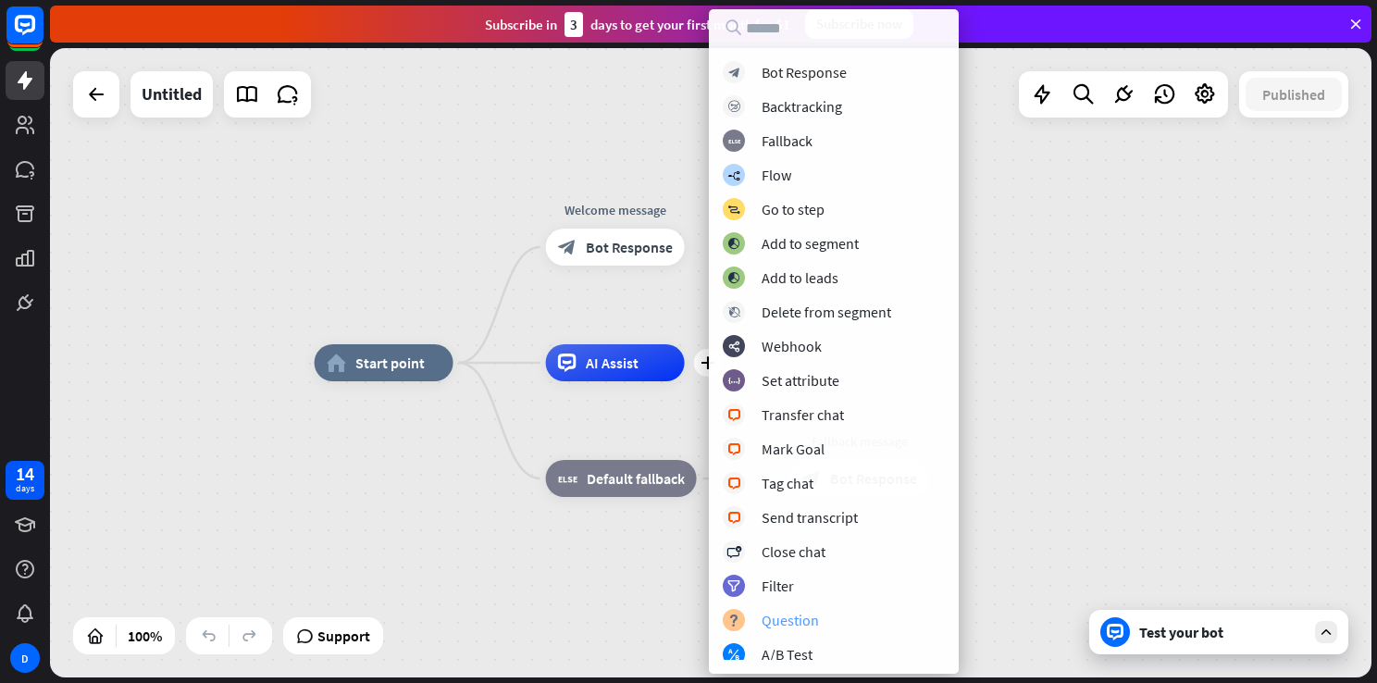
click at [781, 625] on div "Question" at bounding box center [790, 620] width 57 height 19
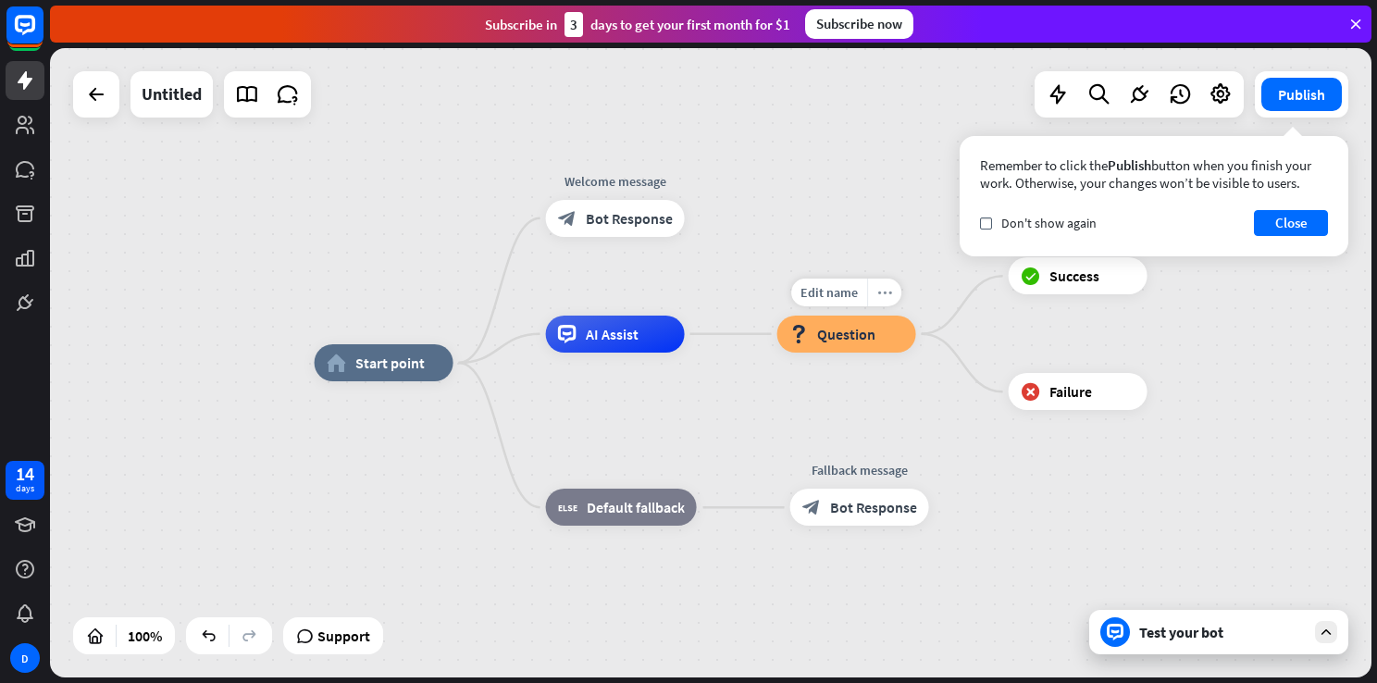
click at [878, 296] on icon "more_horiz" at bounding box center [884, 292] width 15 height 14
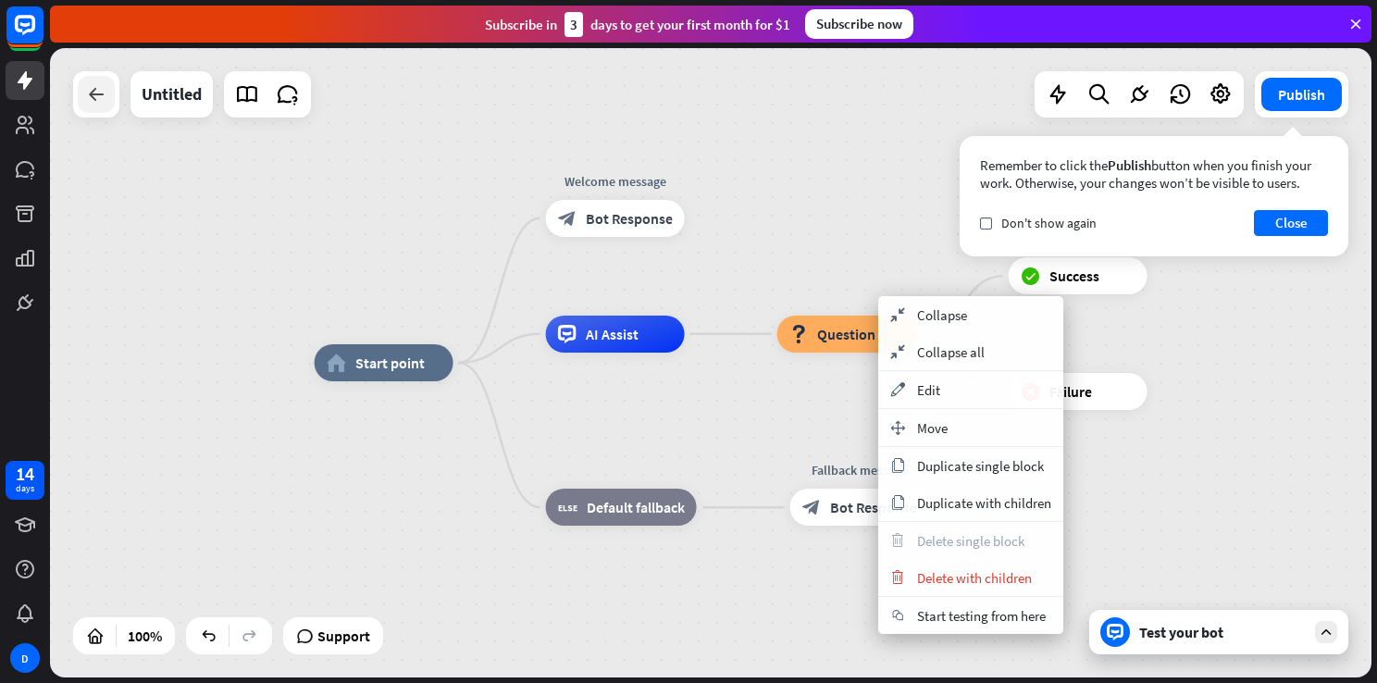
click at [98, 98] on icon at bounding box center [96, 94] width 22 height 22
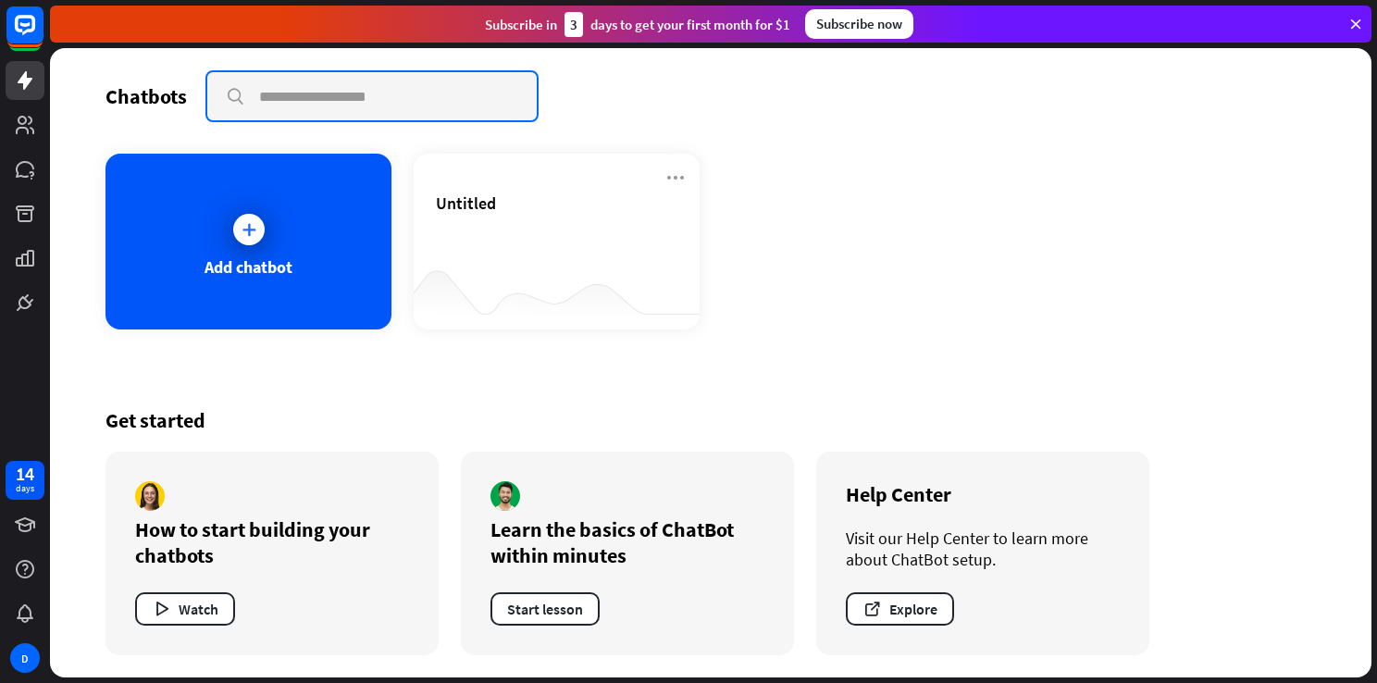
click at [295, 93] on input "text" at bounding box center [371, 96] width 329 height 48
type input "**********"
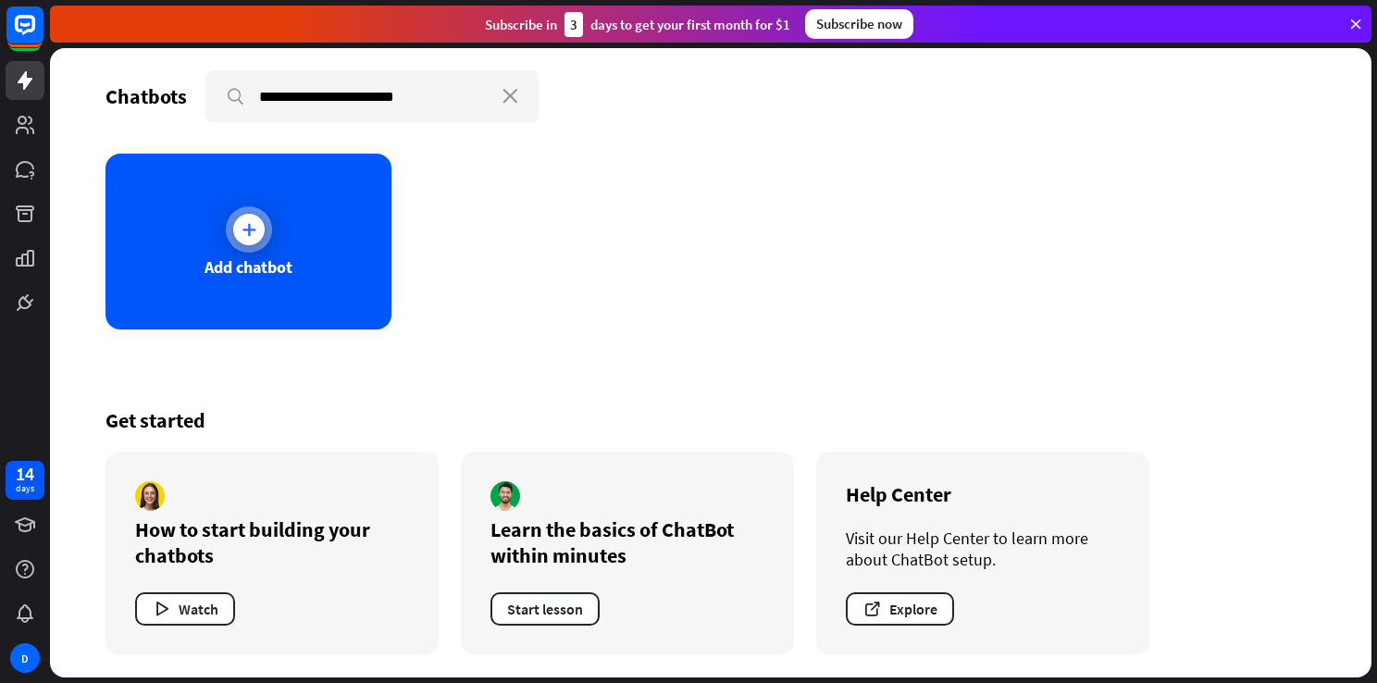
click at [242, 237] on icon at bounding box center [249, 229] width 19 height 19
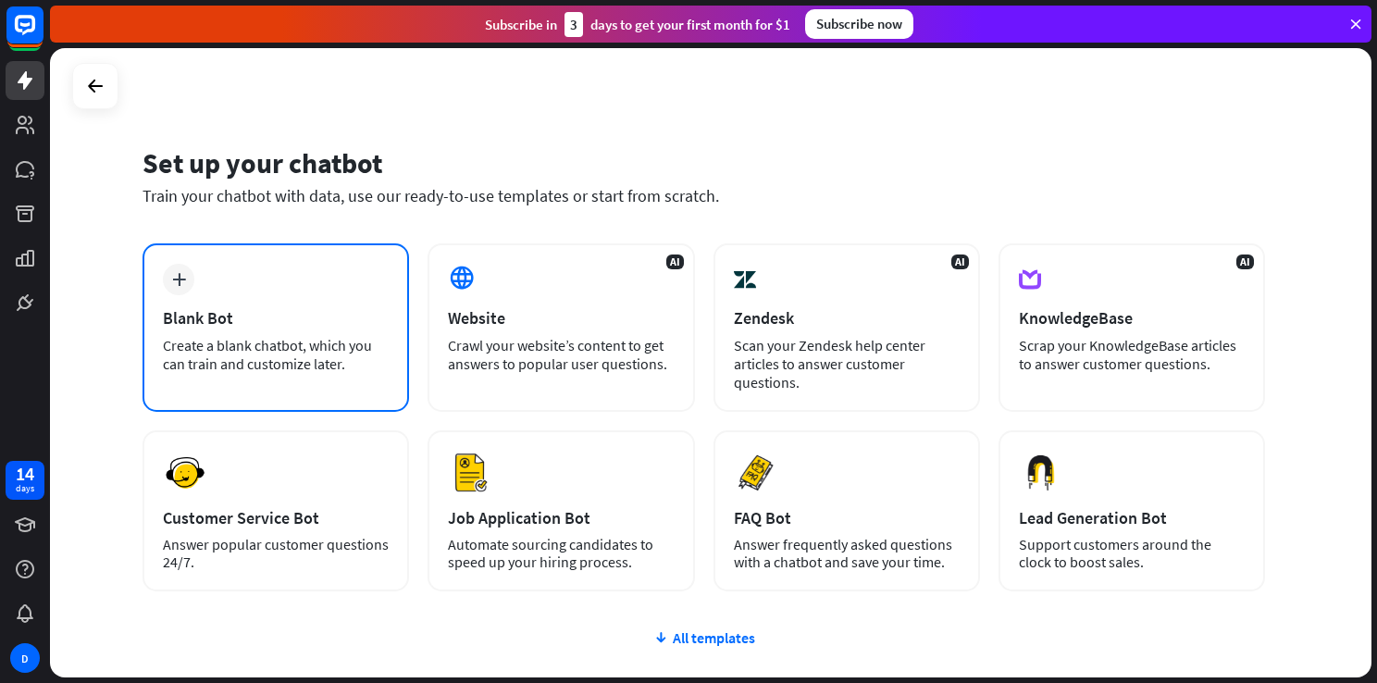
click at [233, 318] on div "Blank Bot" at bounding box center [276, 317] width 226 height 21
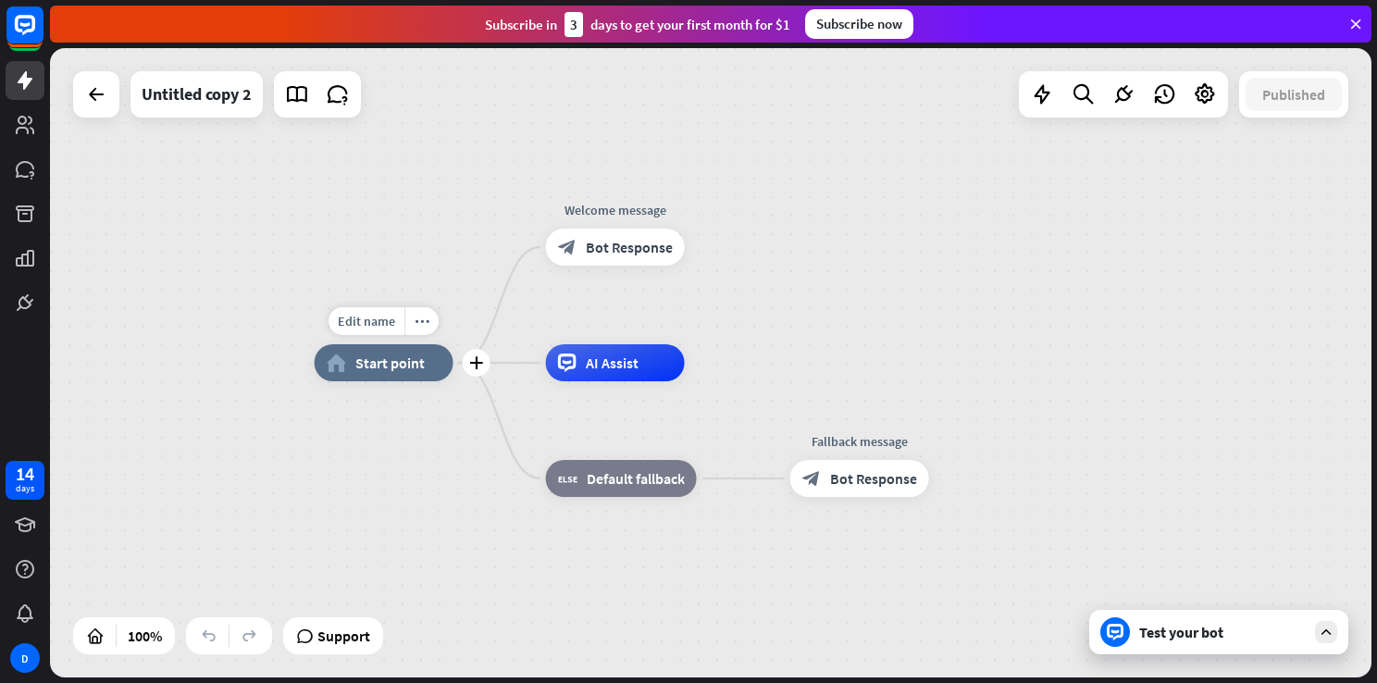
click at [412, 379] on div "home_2 Start point" at bounding box center [384, 362] width 139 height 37
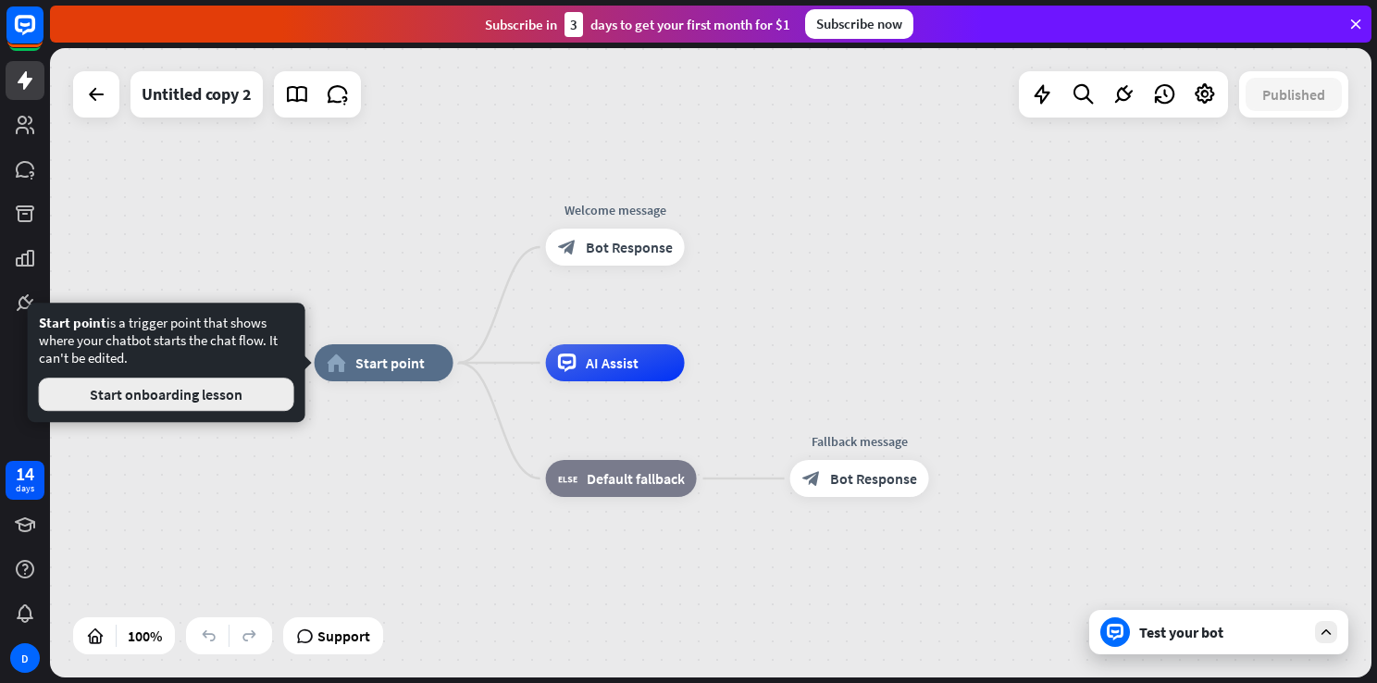
click at [209, 398] on button "Start onboarding lesson" at bounding box center [166, 394] width 255 height 33
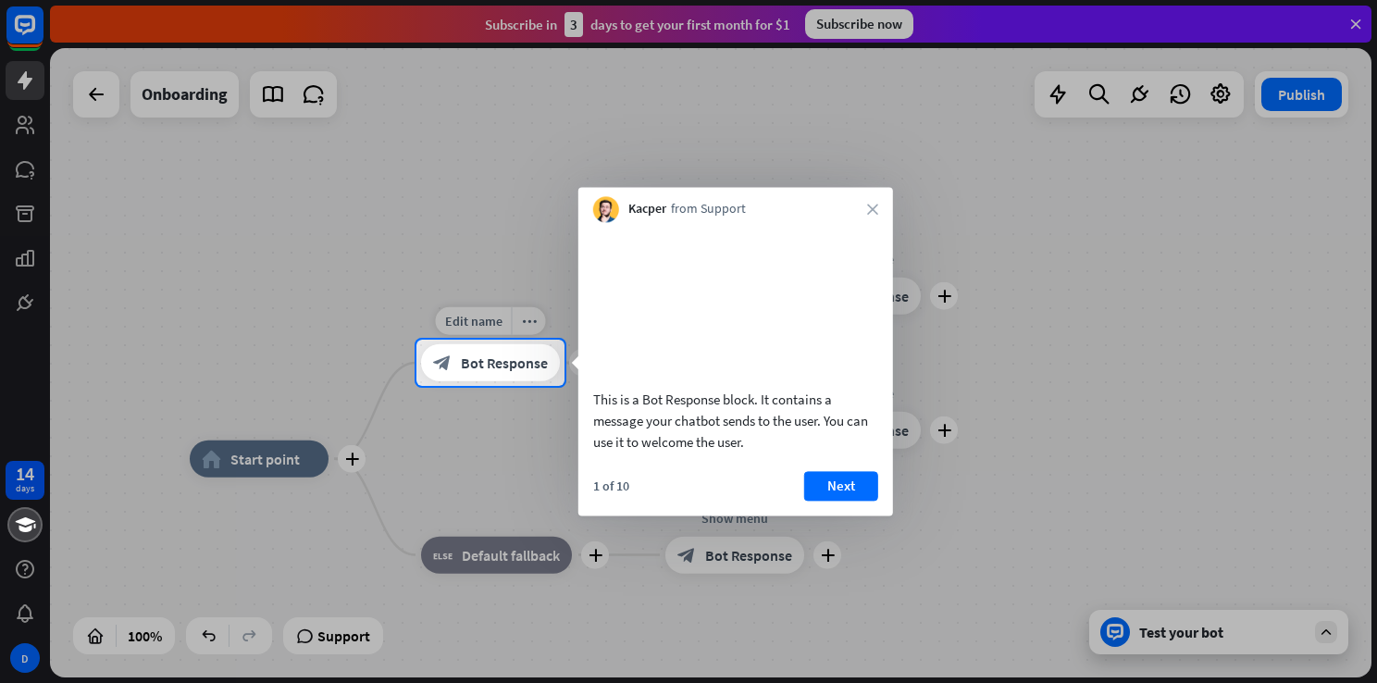
click at [465, 366] on span "Bot Response" at bounding box center [504, 363] width 87 height 19
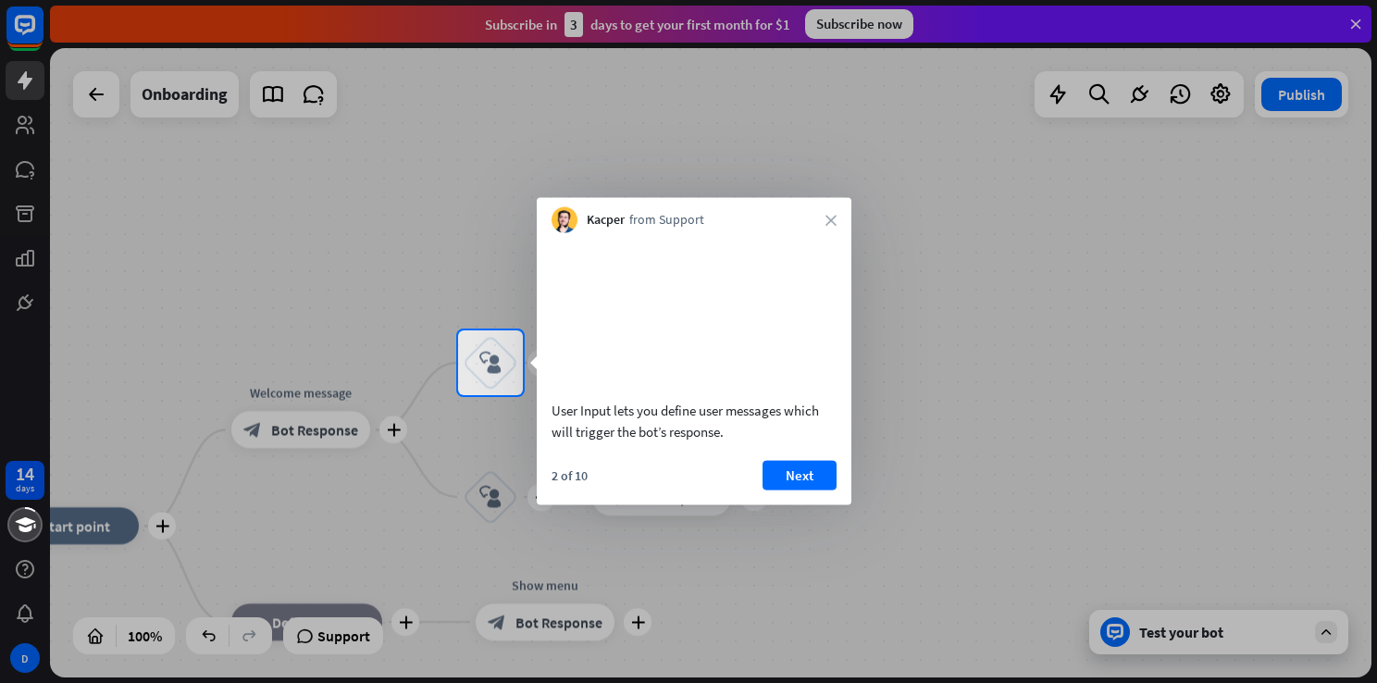
click at [1273, 94] on div at bounding box center [688, 165] width 1377 height 330
click at [829, 217] on icon "close" at bounding box center [831, 220] width 11 height 11
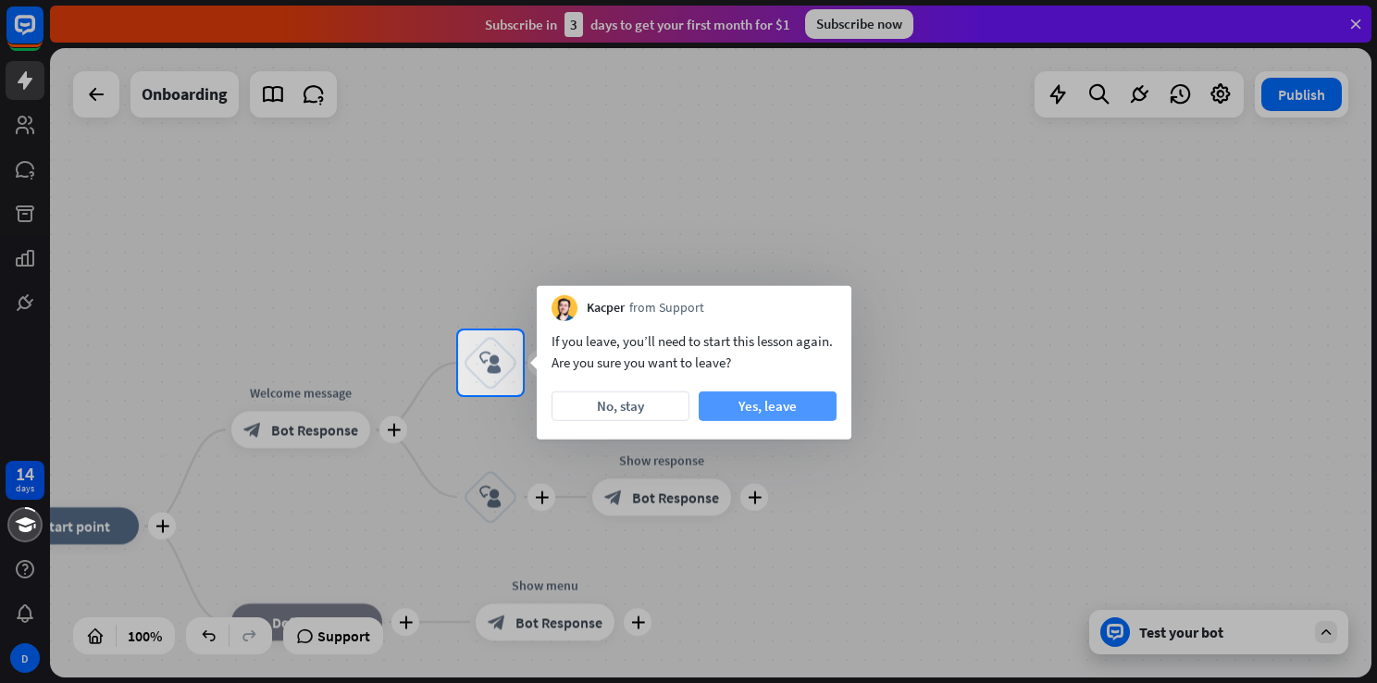
click at [763, 409] on button "Yes, leave" at bounding box center [768, 406] width 138 height 30
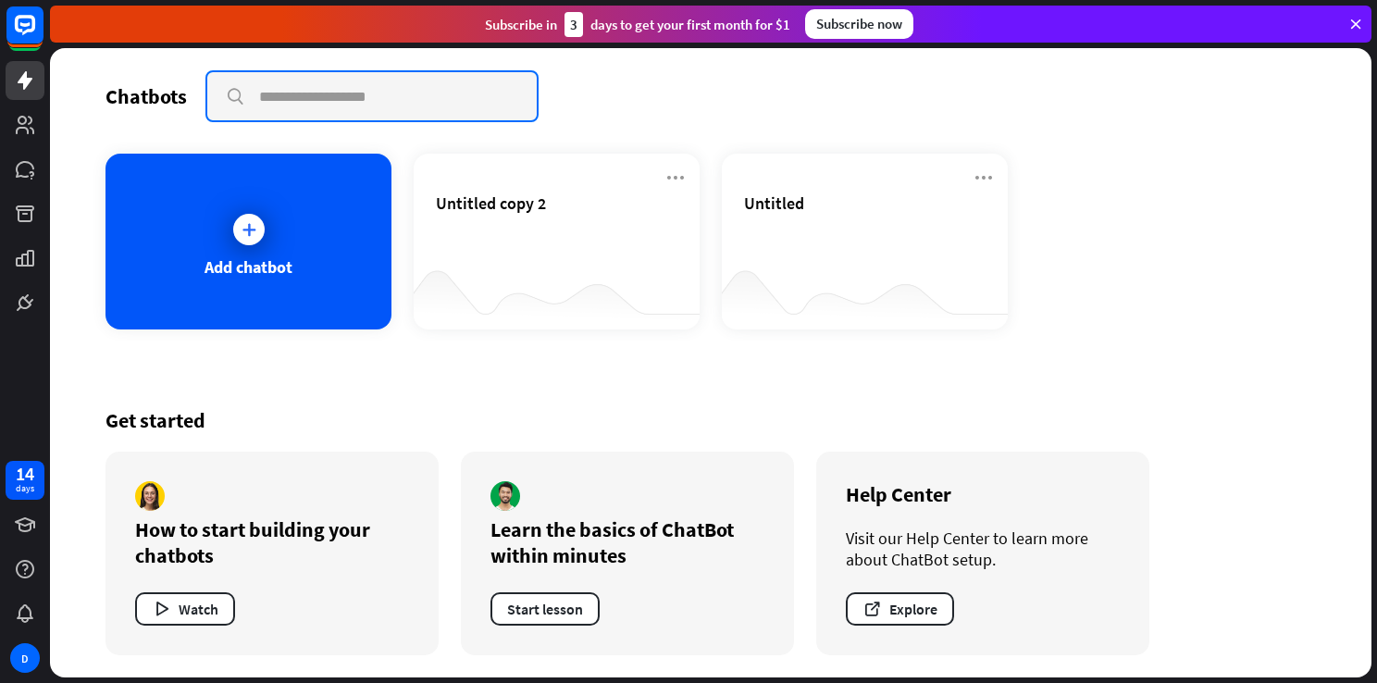
click at [382, 117] on input "text" at bounding box center [371, 96] width 329 height 48
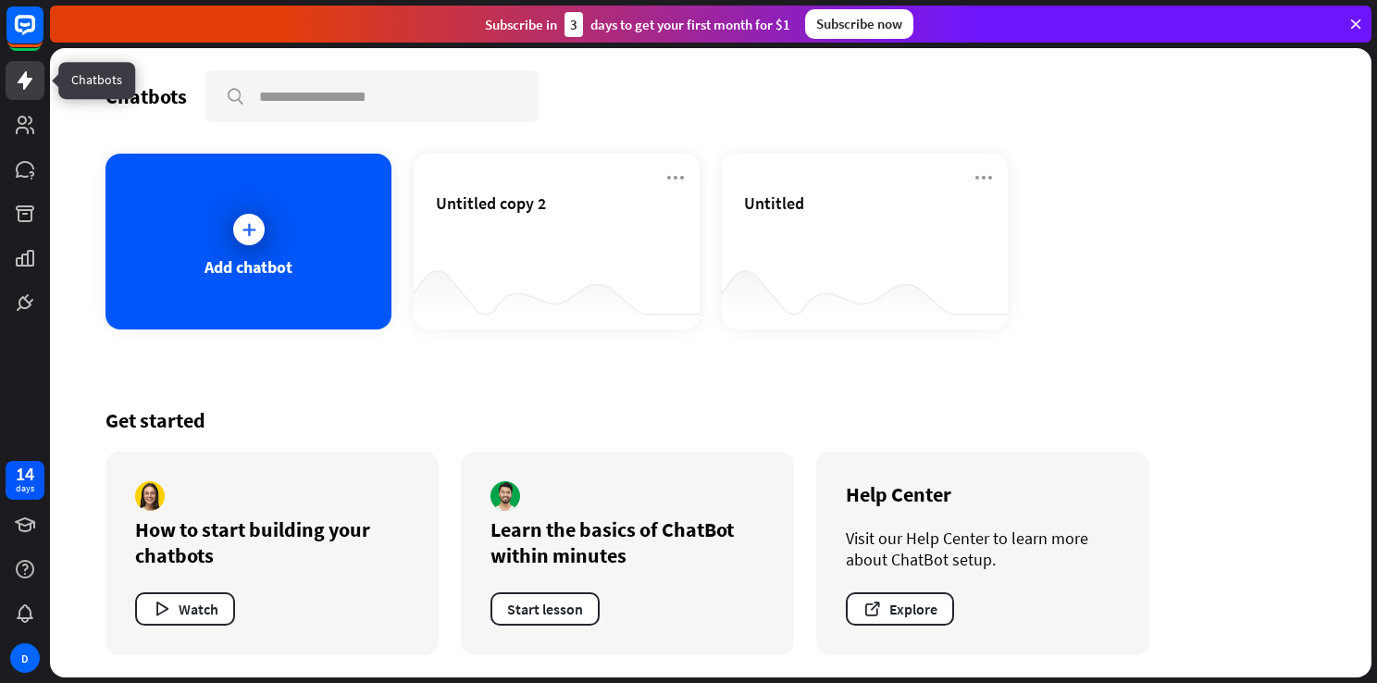
click at [27, 87] on icon at bounding box center [25, 80] width 22 height 22
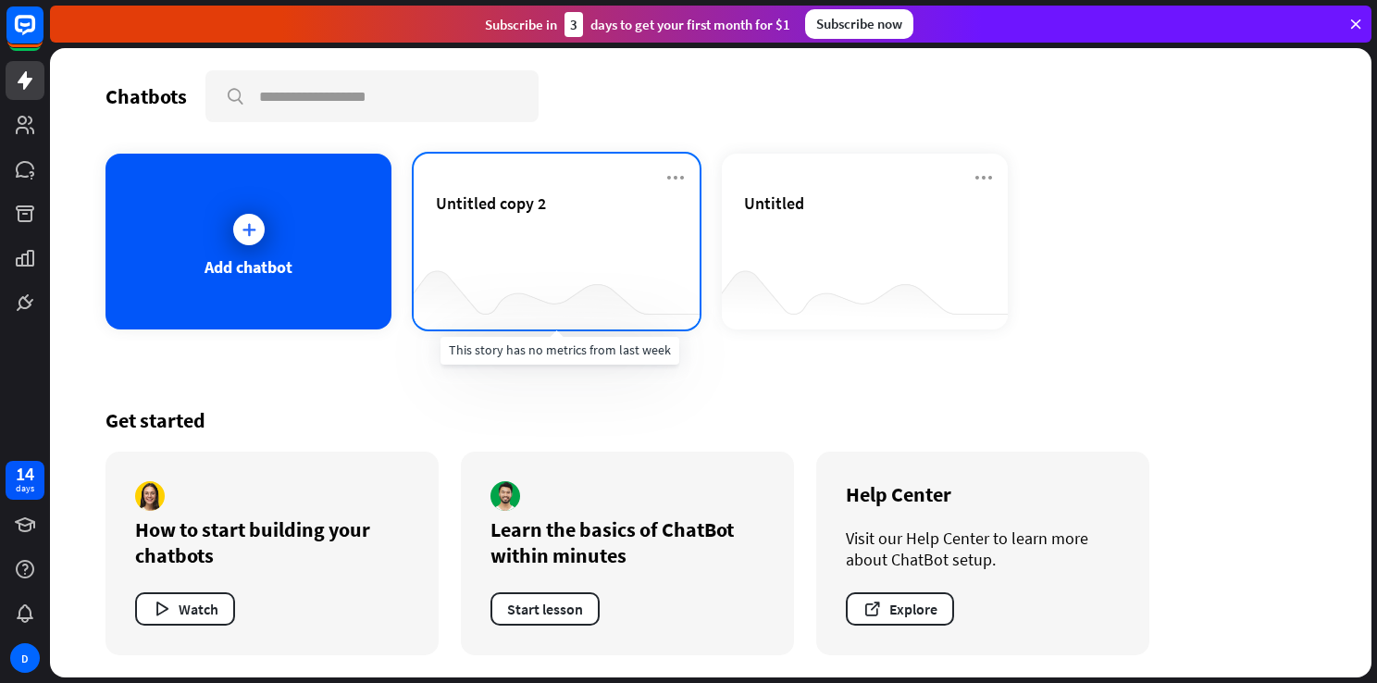
click at [607, 265] on div at bounding box center [557, 292] width 286 height 71
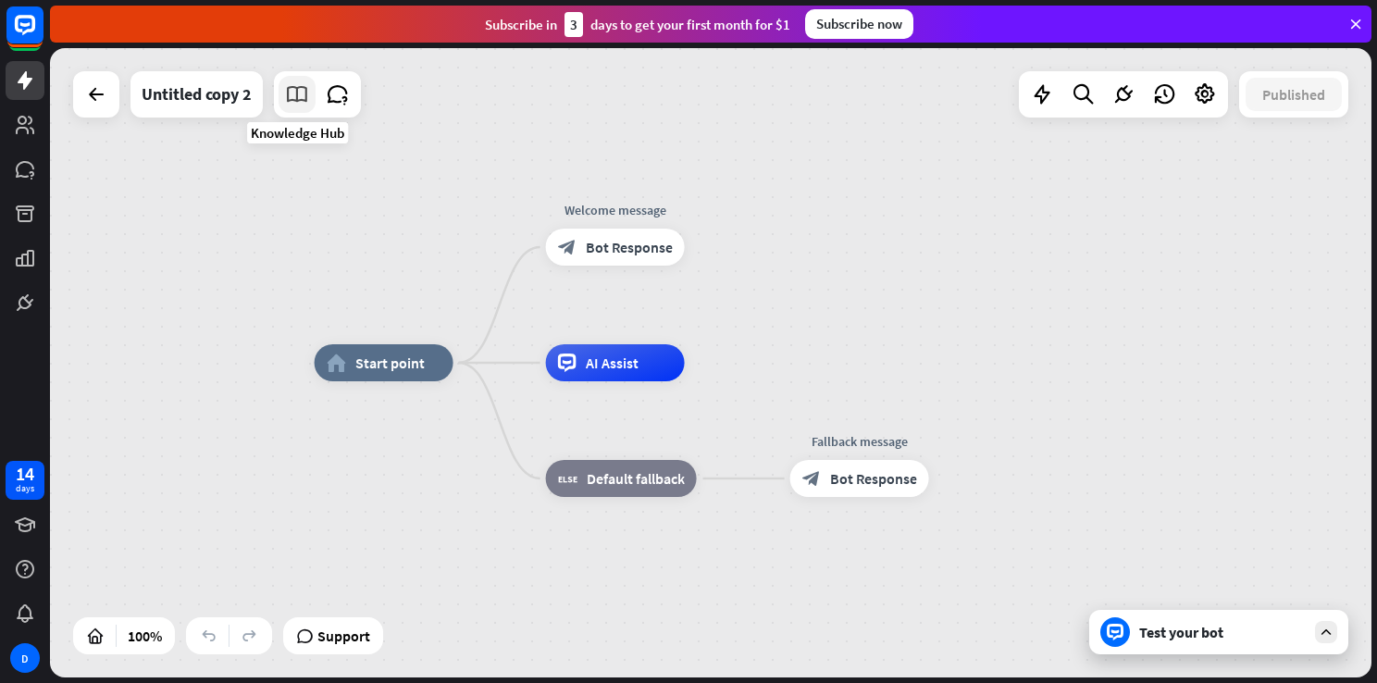
click at [301, 93] on icon at bounding box center [297, 94] width 24 height 24
